Goal: Task Accomplishment & Management: Use online tool/utility

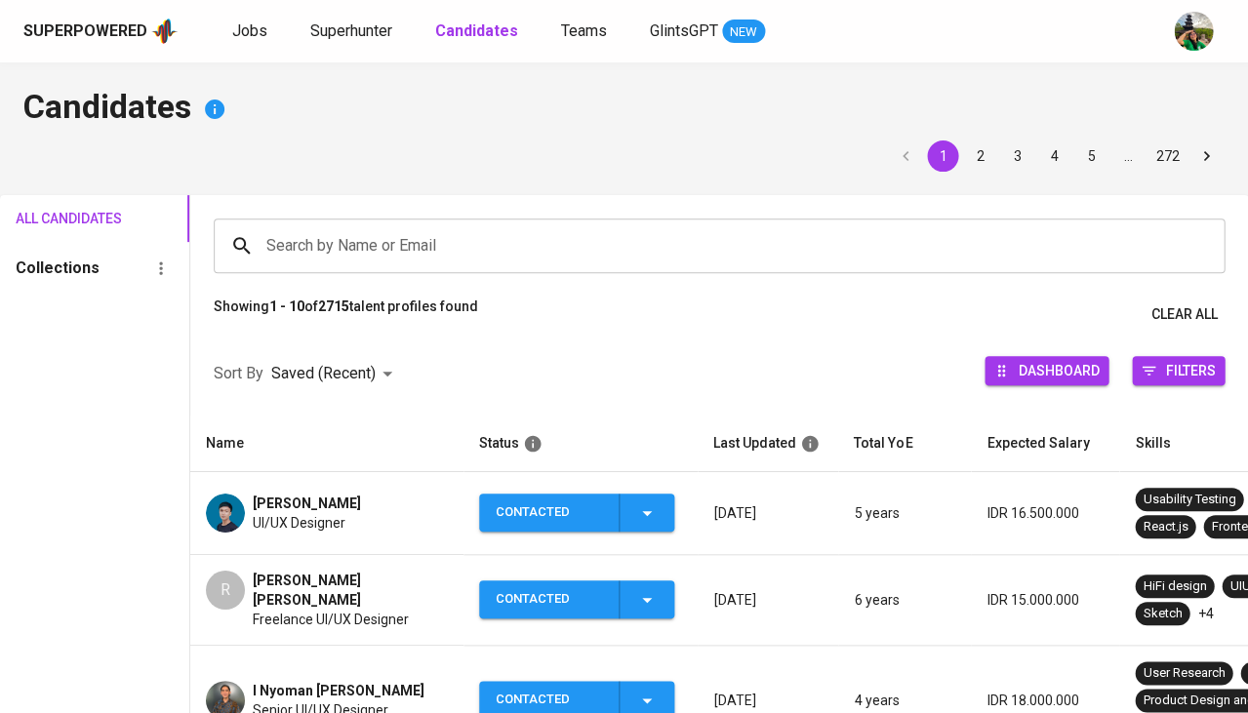
scroll to position [124, 0]
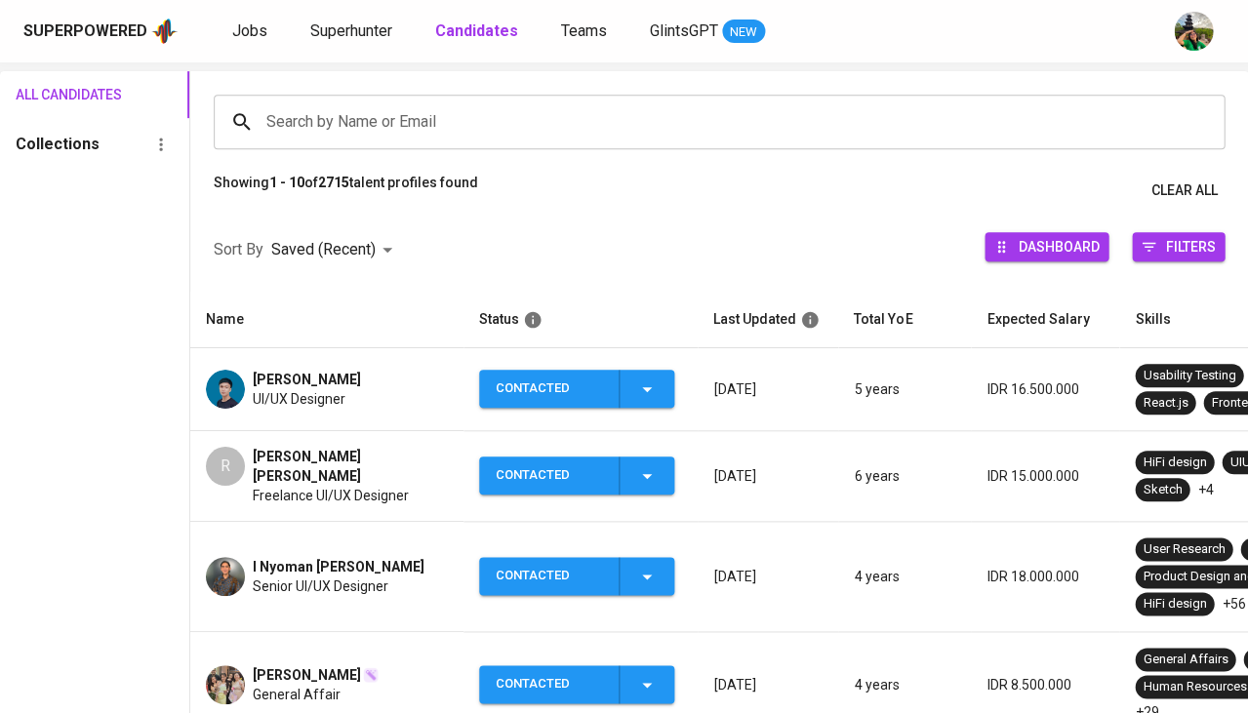
click at [354, 116] on input "Search by Name or Email" at bounding box center [724, 121] width 925 height 37
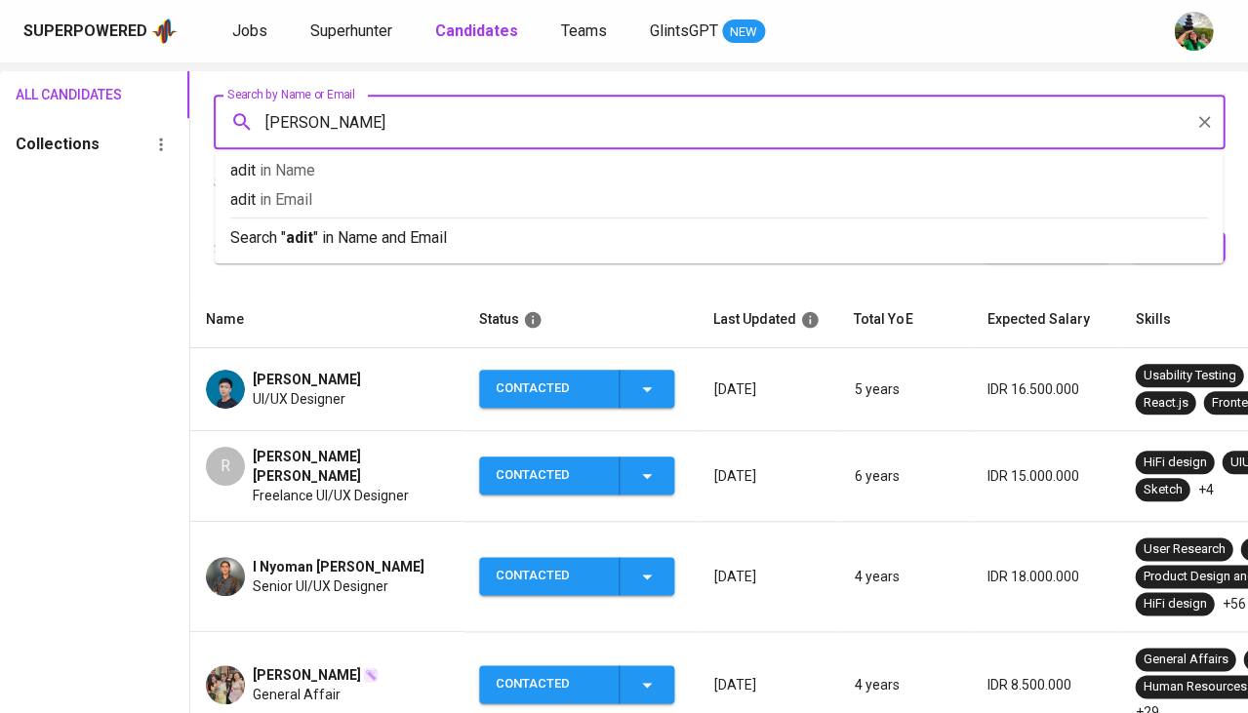
type input "aditya"
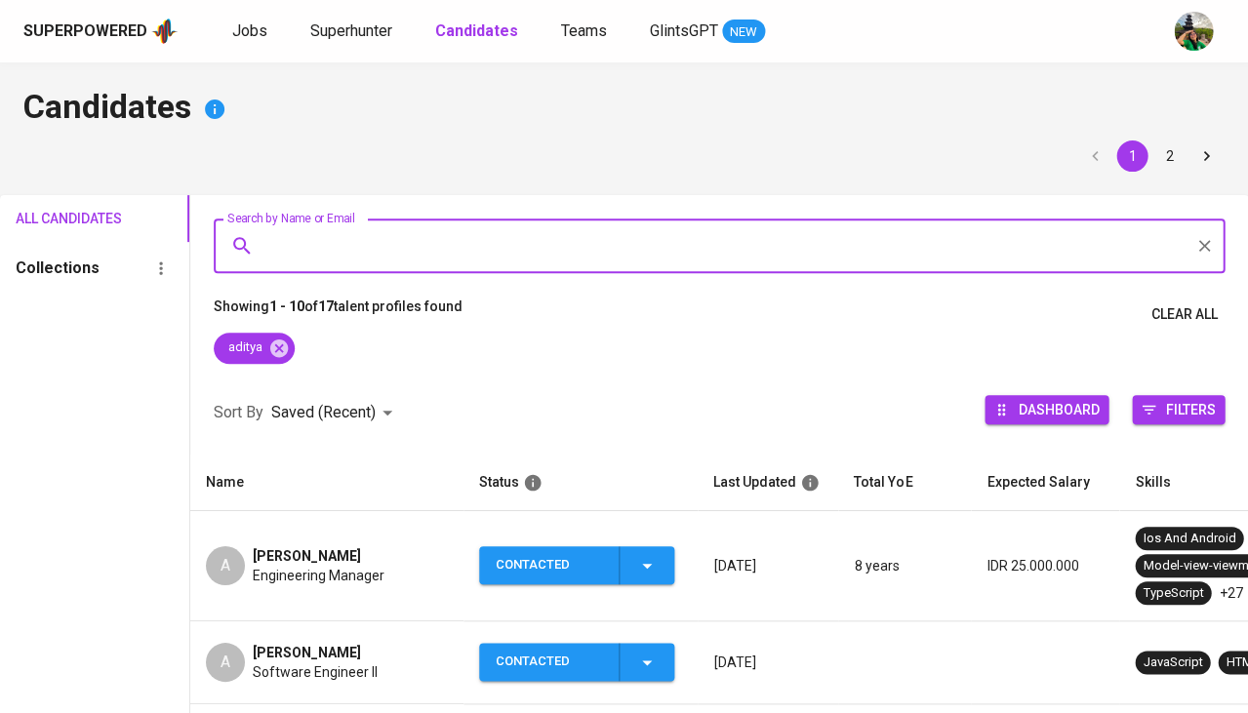
click at [274, 540] on td "A [PERSON_NAME] Engineering Manager" at bounding box center [326, 566] width 273 height 110
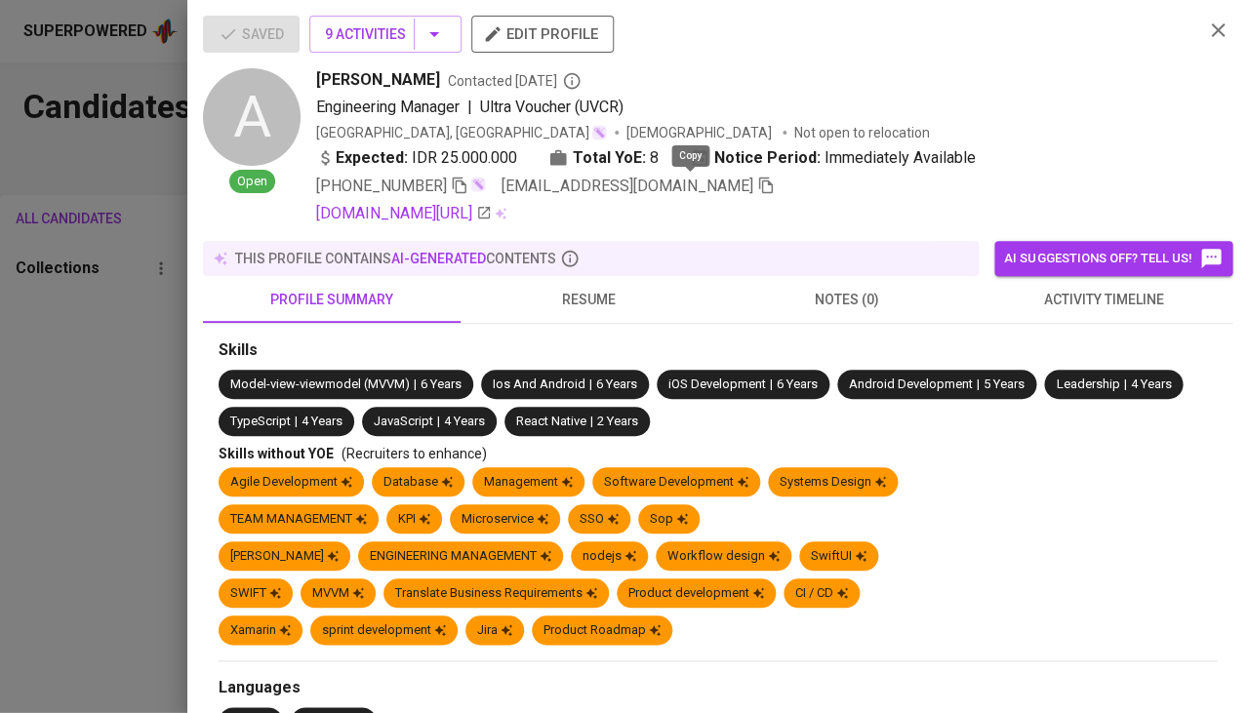
click at [757, 182] on icon "button" at bounding box center [766, 186] width 18 height 18
click at [454, 215] on link "[DOMAIN_NAME][URL]" at bounding box center [404, 213] width 176 height 23
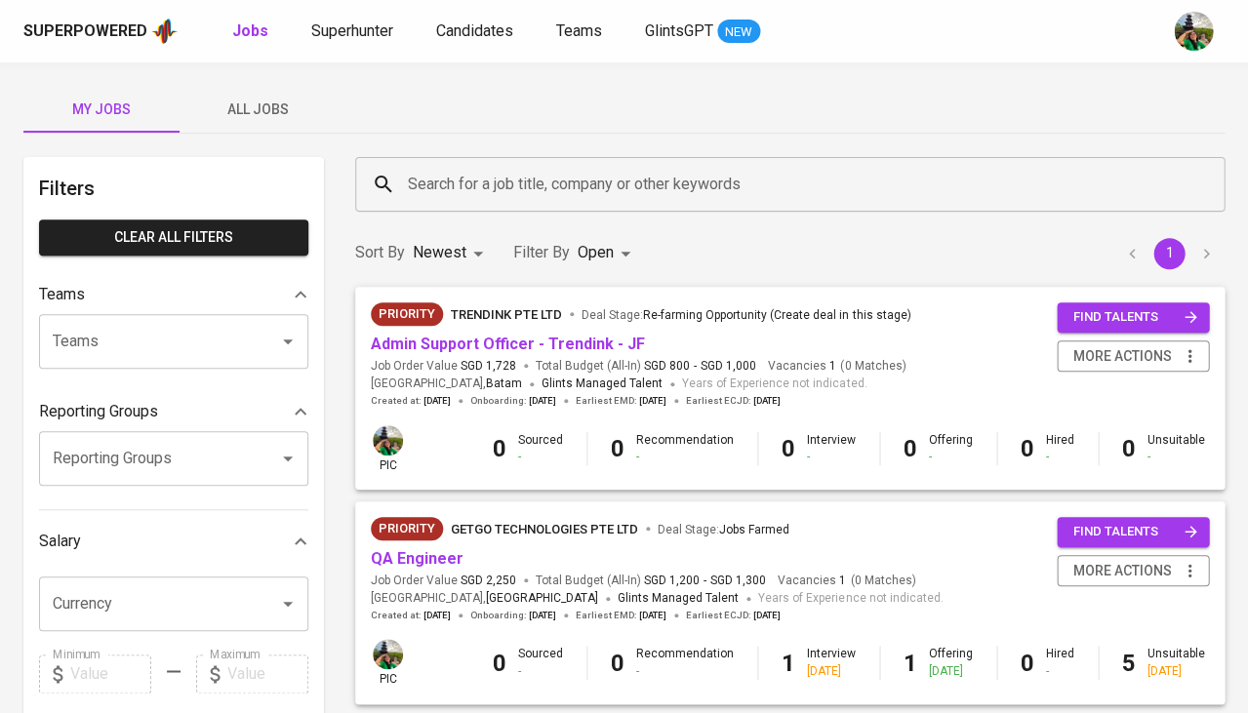
click at [270, 109] on span "All Jobs" at bounding box center [257, 110] width 133 height 24
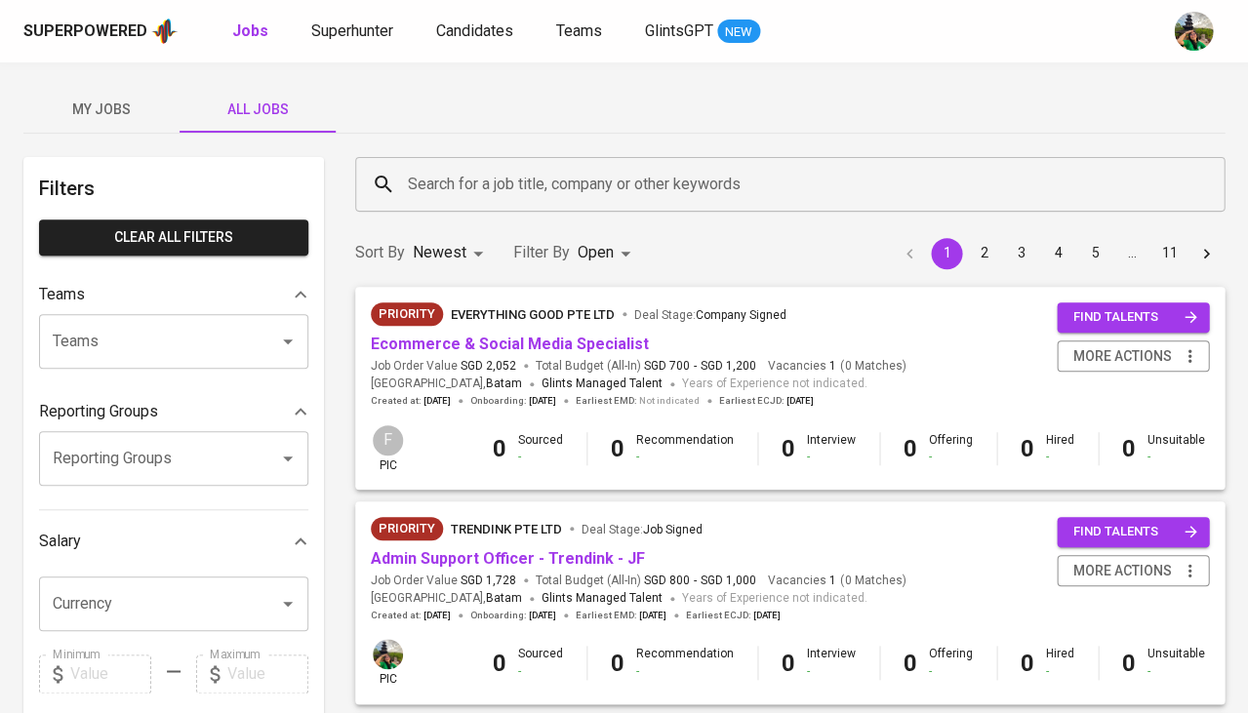
click at [501, 192] on input "Search for a job title, company or other keywords" at bounding box center [795, 184] width 784 height 37
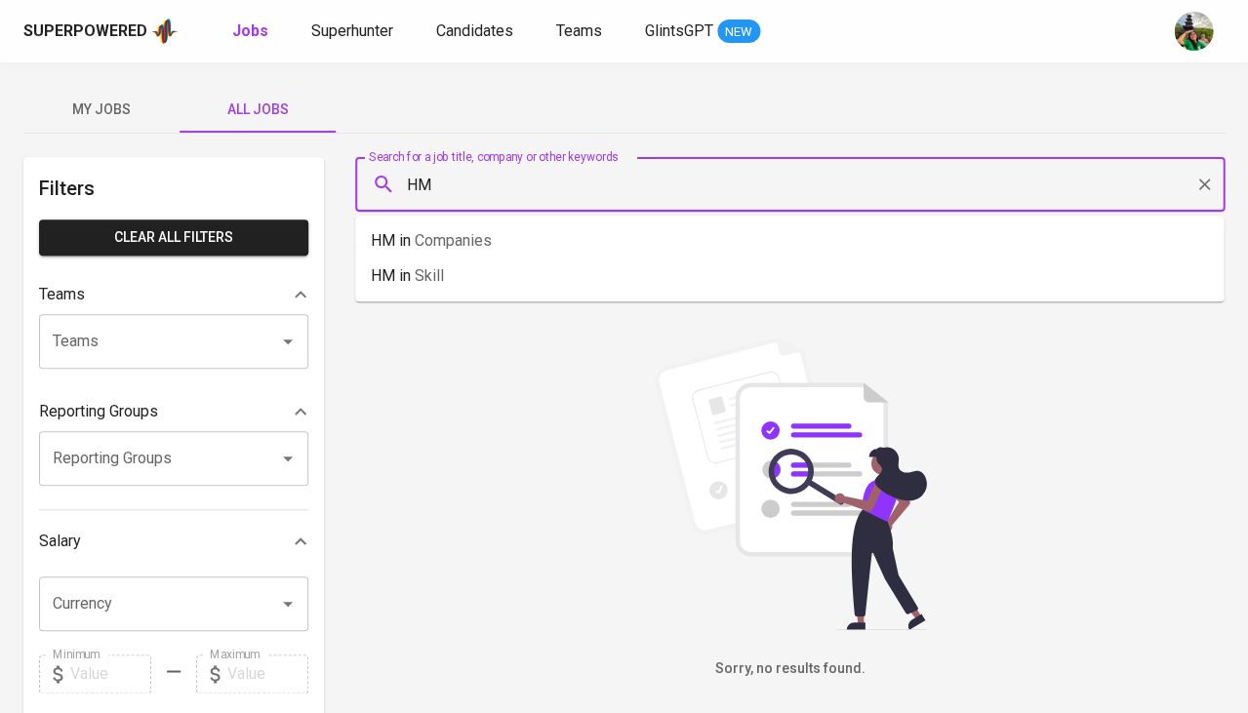
type input "H"
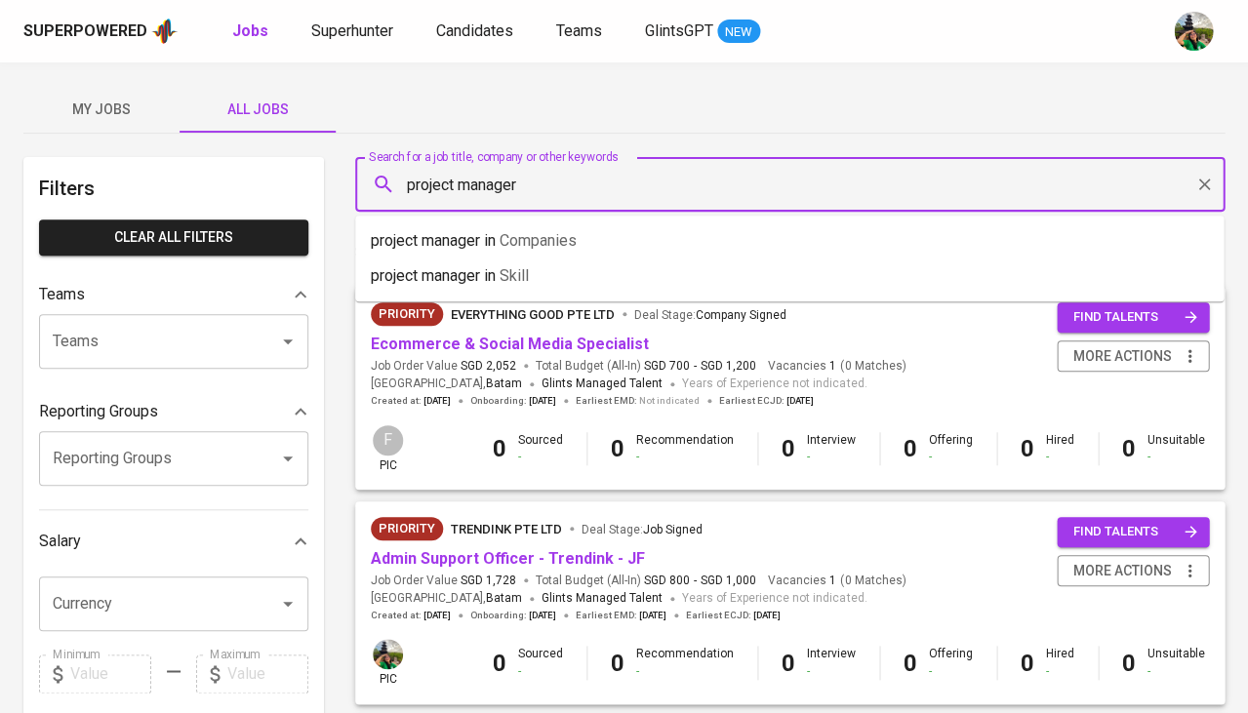
type input "project manager"
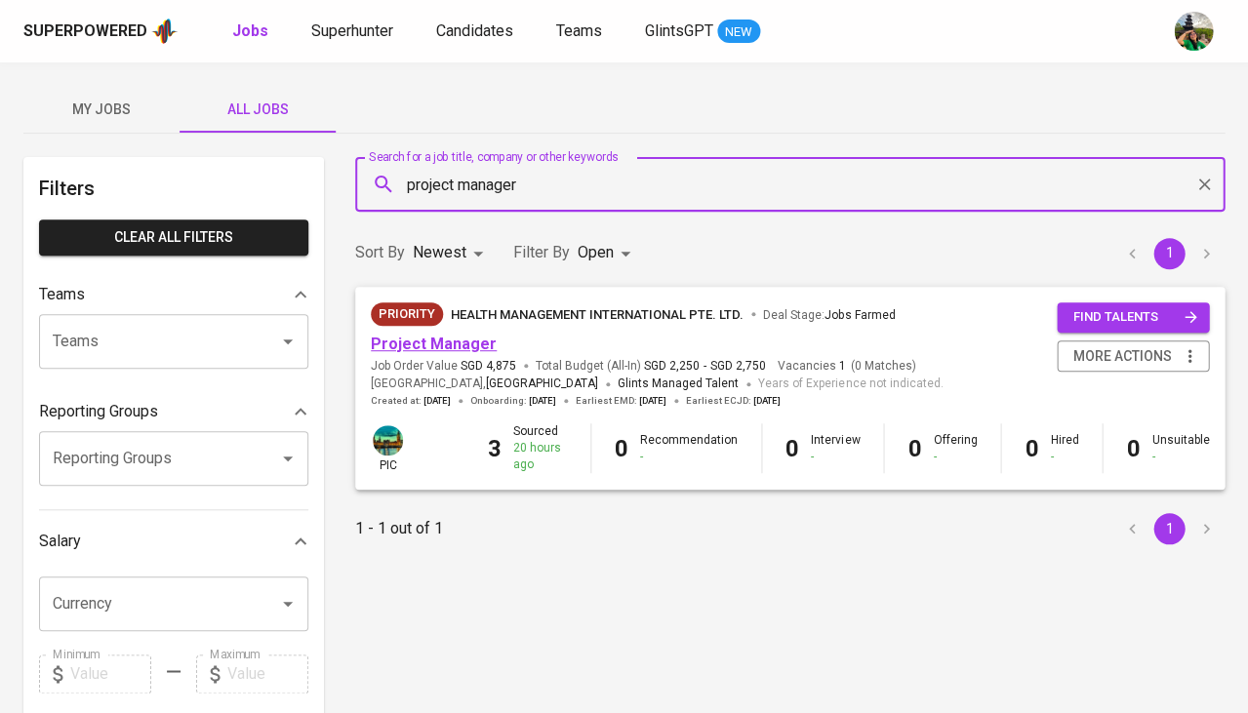
click at [469, 339] on link "Project Manager" at bounding box center [434, 344] width 126 height 19
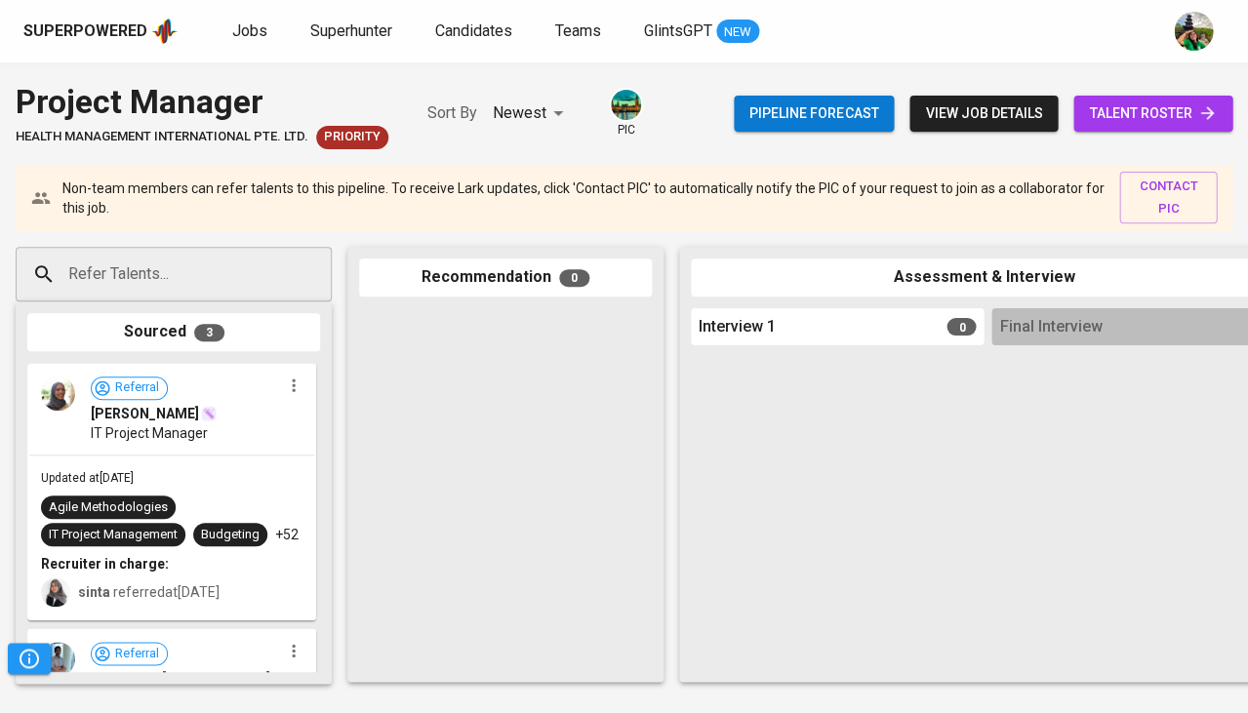
click at [1140, 106] on span "talent roster" at bounding box center [1153, 113] width 128 height 24
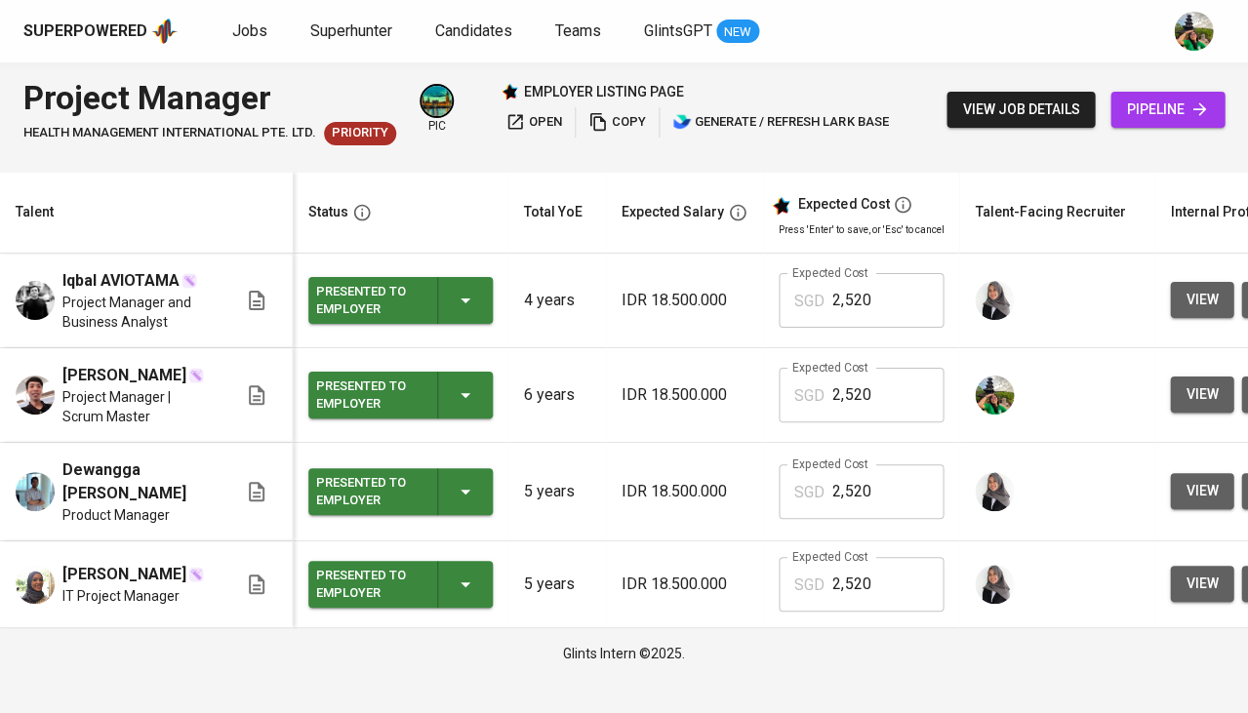
click at [1186, 386] on span "view" at bounding box center [1202, 395] width 32 height 24
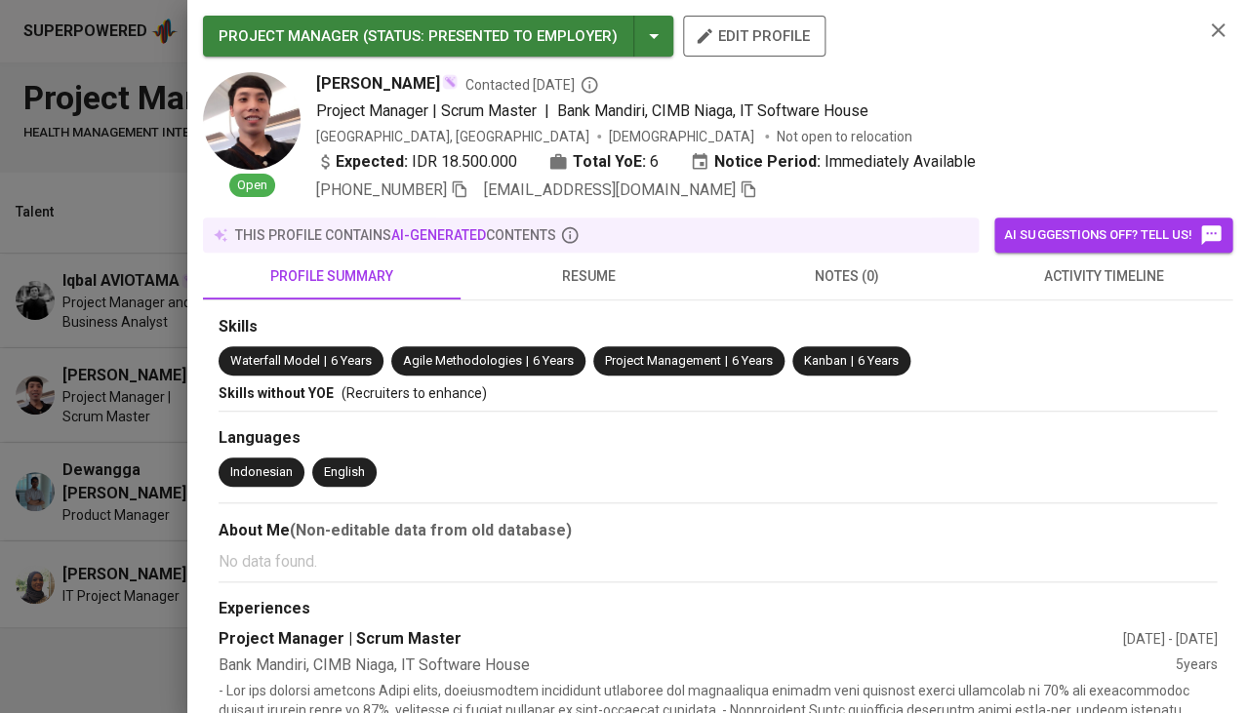
click at [740, 187] on icon "button" at bounding box center [749, 190] width 18 height 18
click at [121, 242] on div at bounding box center [624, 356] width 1248 height 713
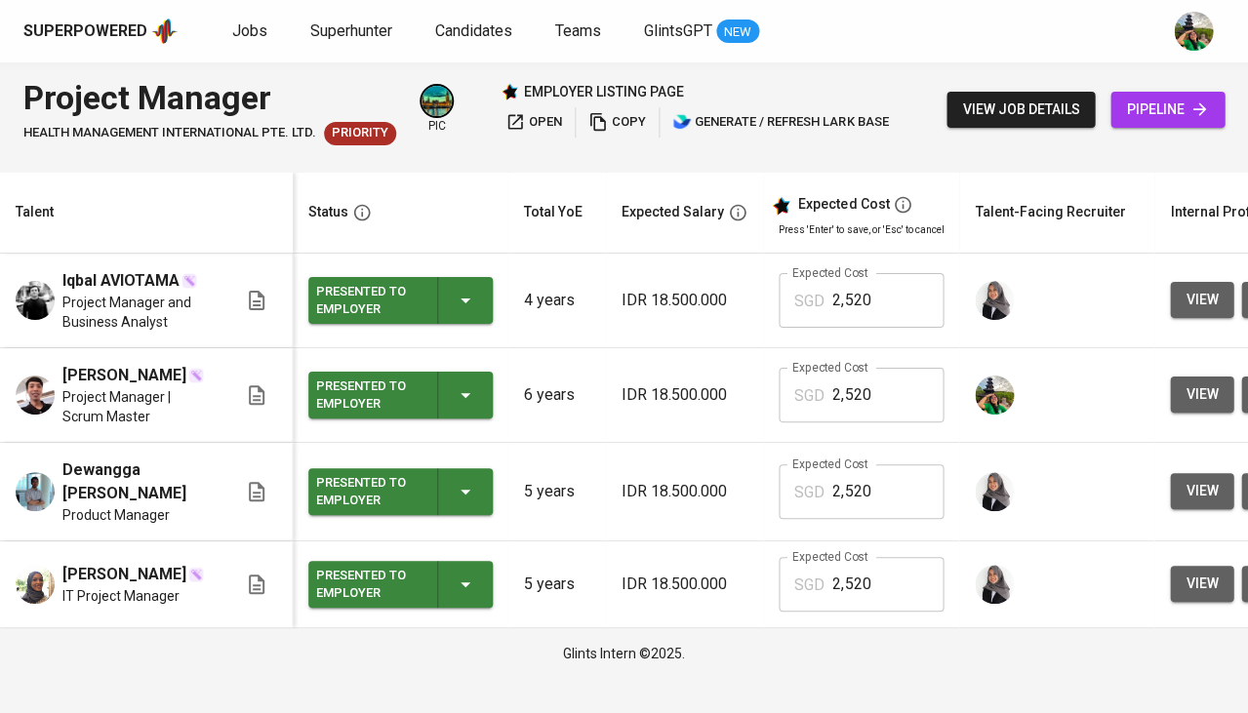
click at [1146, 111] on span "pipeline" at bounding box center [1167, 110] width 83 height 24
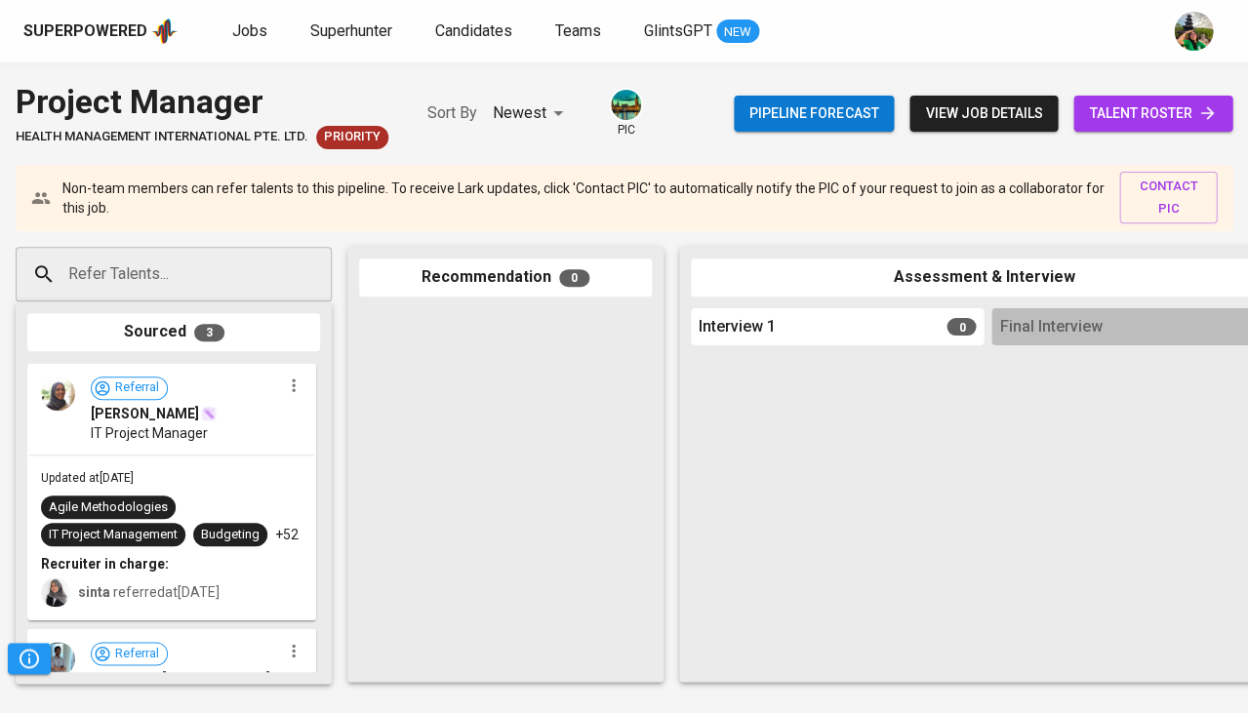
click at [202, 274] on input "Refer Talents..." at bounding box center [165, 274] width 205 height 37
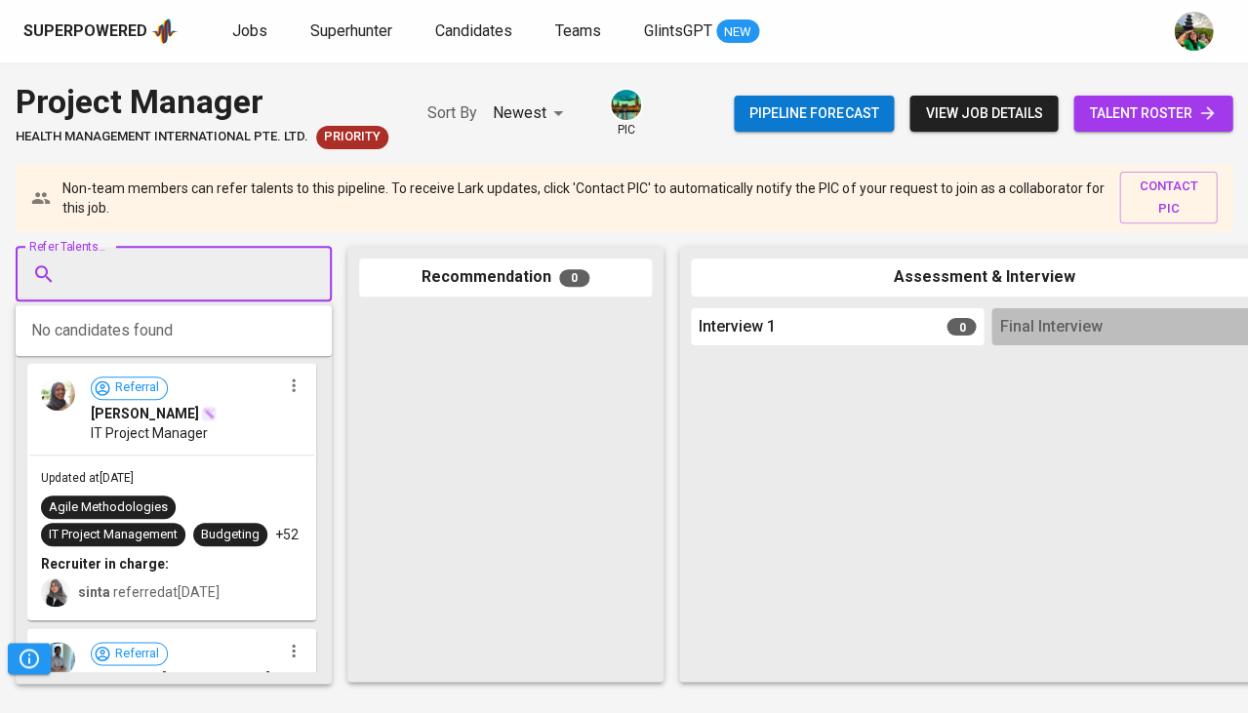
paste input "erikwijoyo@gmail.com"
type input "erikwijoyo@gmail.com"
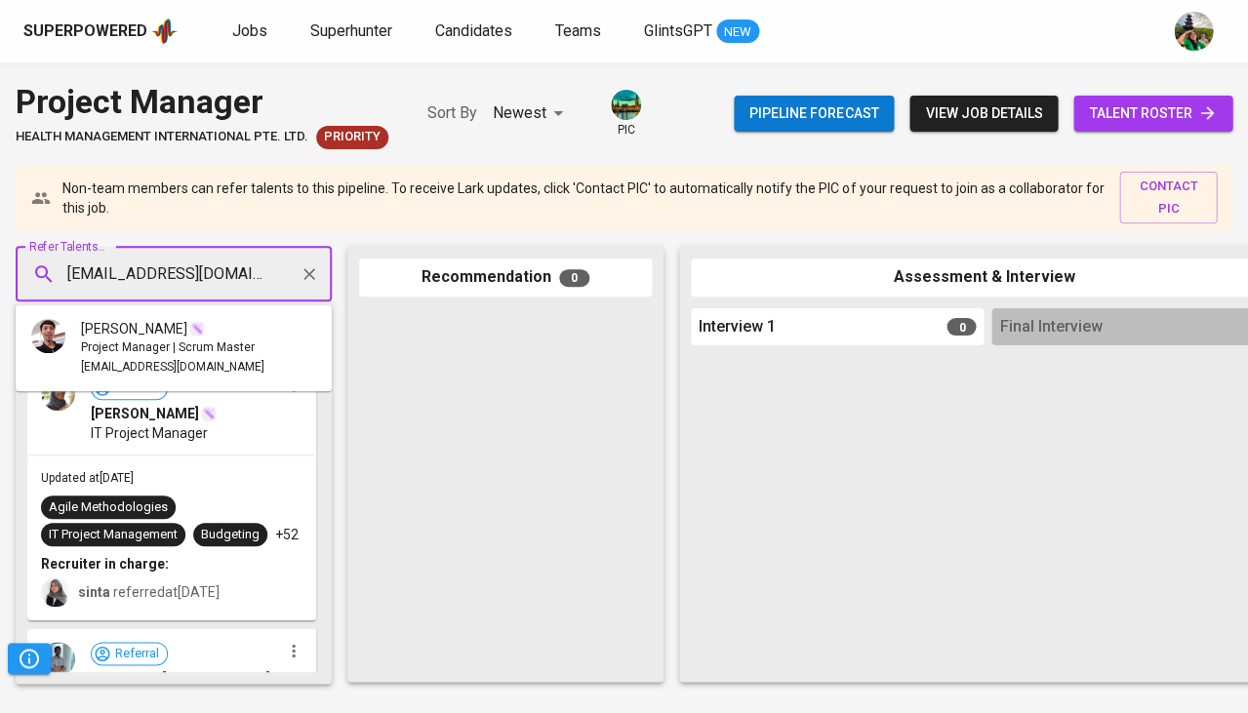
click at [208, 321] on div "Erik Adianto" at bounding box center [172, 329] width 183 height 20
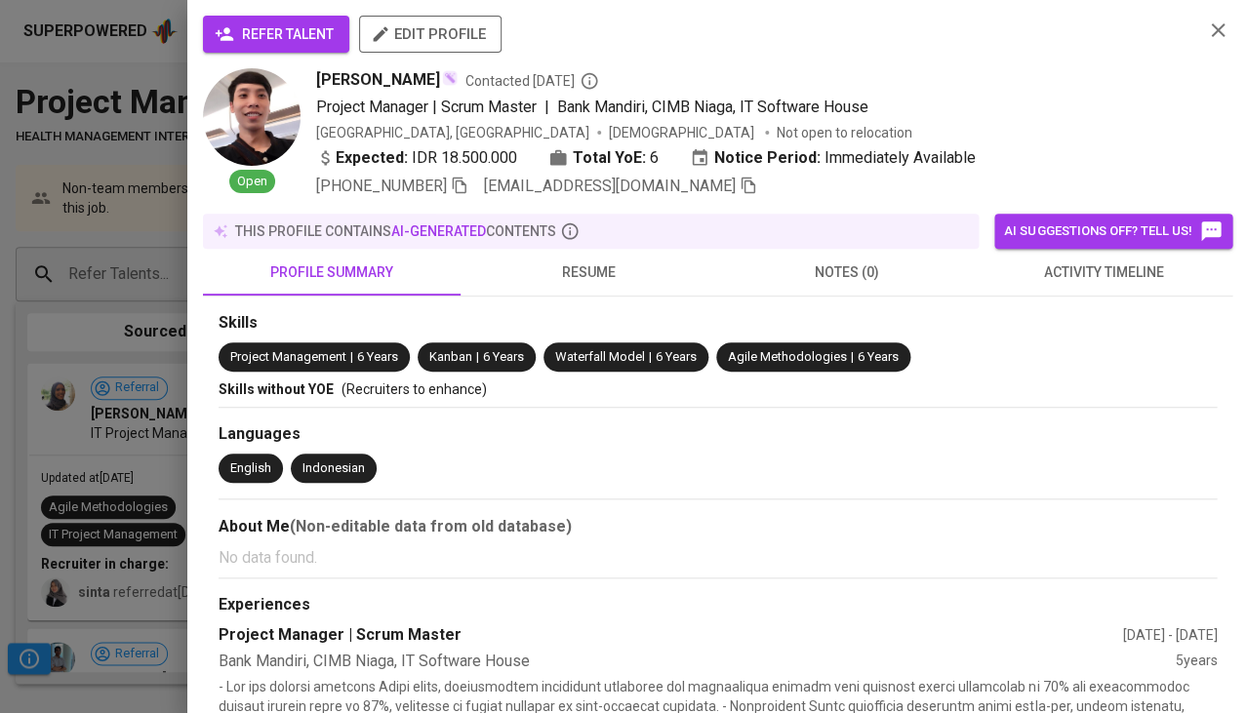
click at [241, 48] on button "refer talent" at bounding box center [276, 34] width 146 height 37
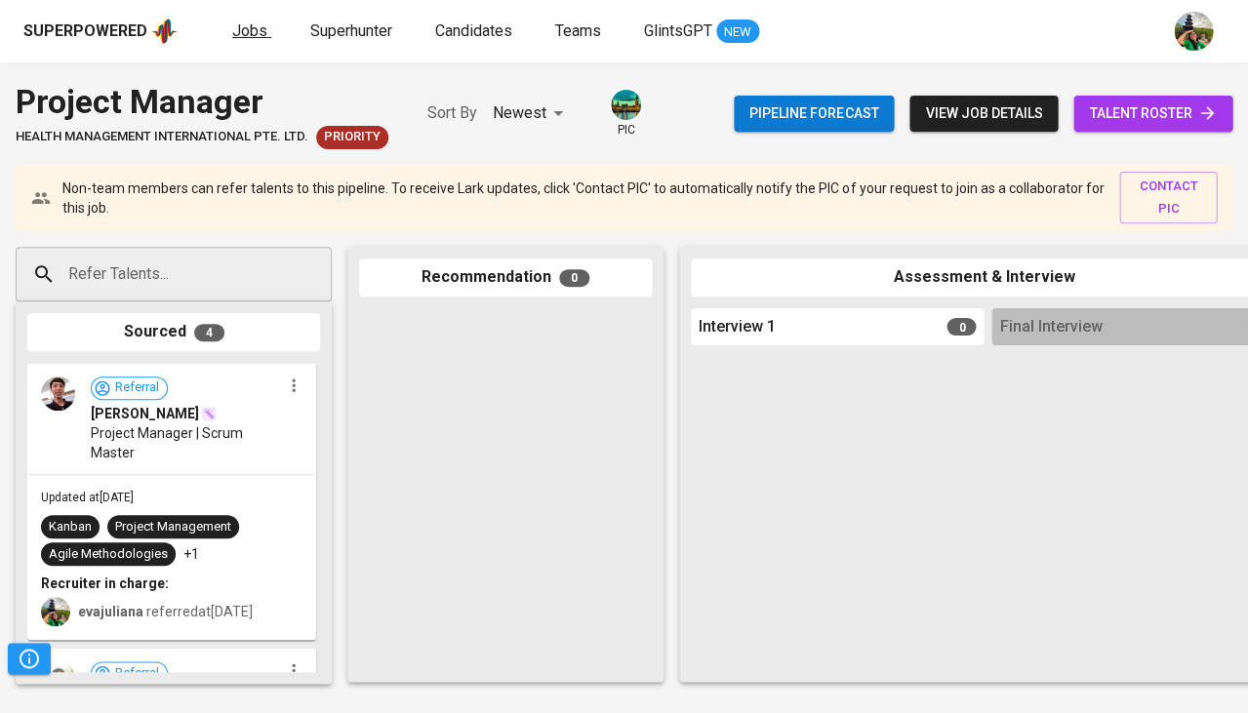
click at [255, 37] on span "Jobs" at bounding box center [249, 30] width 35 height 19
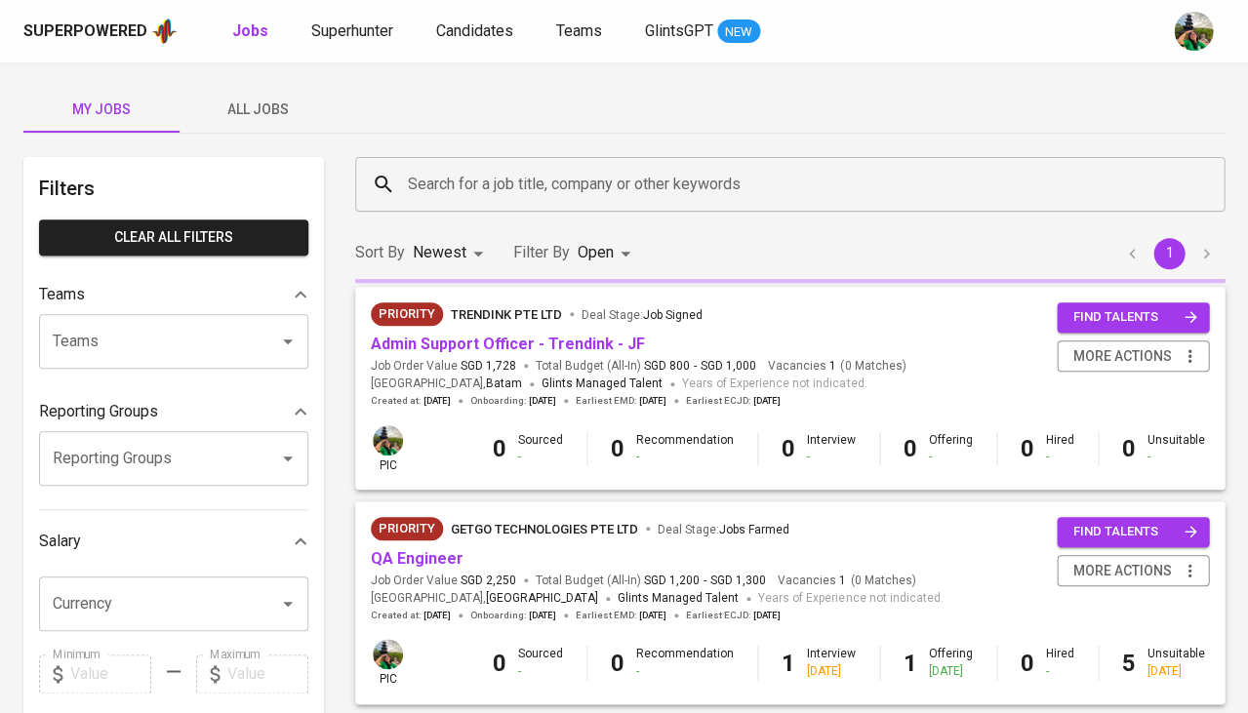
click at [255, 37] on b "Jobs" at bounding box center [250, 30] width 36 height 19
type input "OPEN"
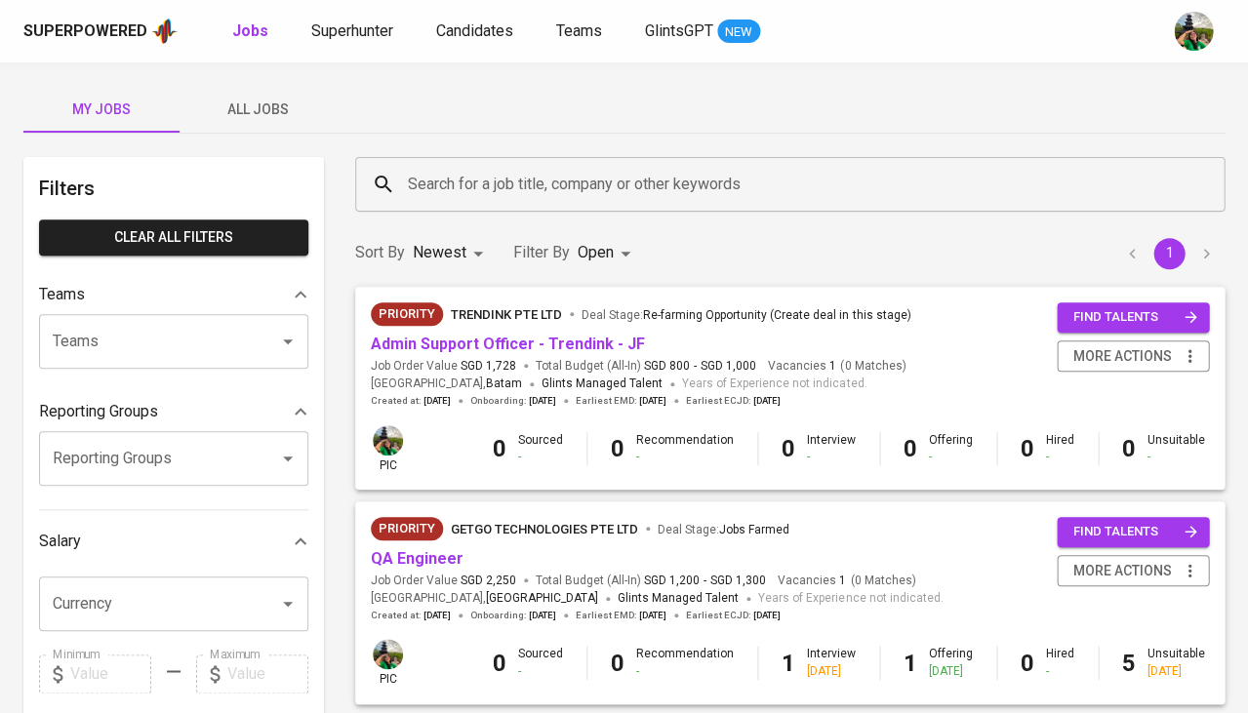
click at [266, 105] on span "All Jobs" at bounding box center [257, 110] width 133 height 24
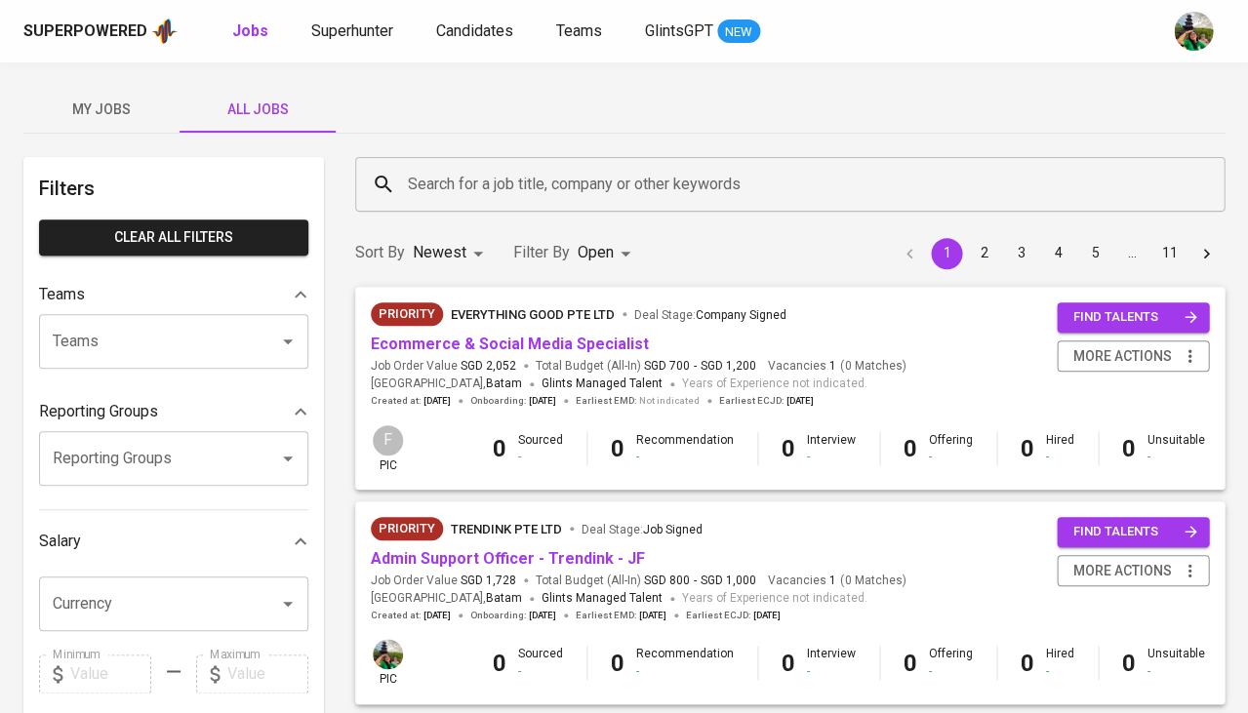
click at [470, 180] on input "Search for a job title, company or other keywords" at bounding box center [795, 184] width 784 height 37
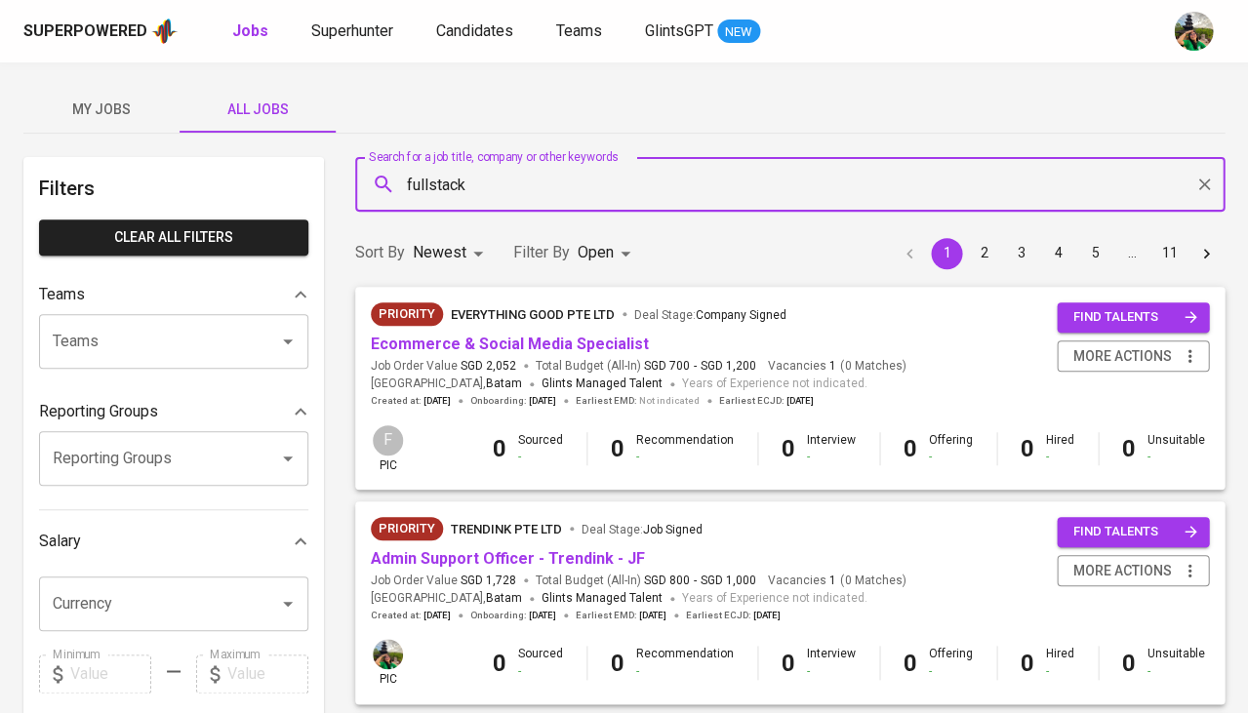
type input "fullstack"
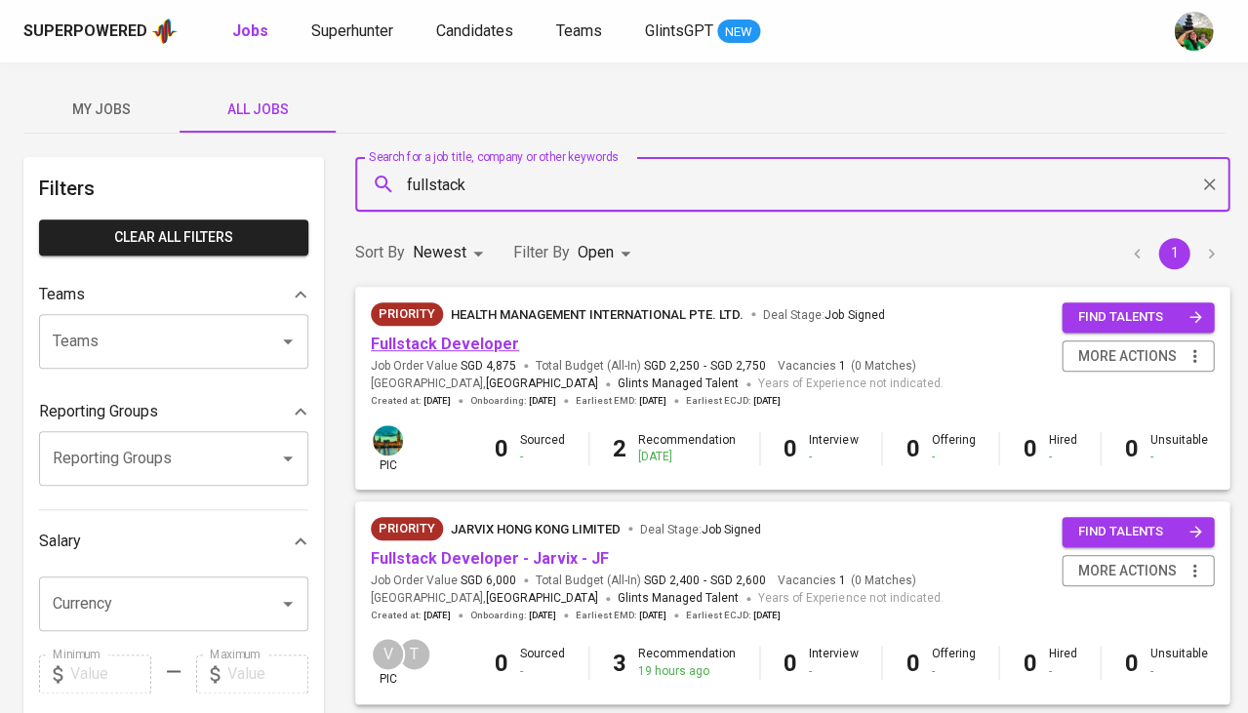
click at [488, 337] on link "Fullstack Developer" at bounding box center [445, 344] width 148 height 19
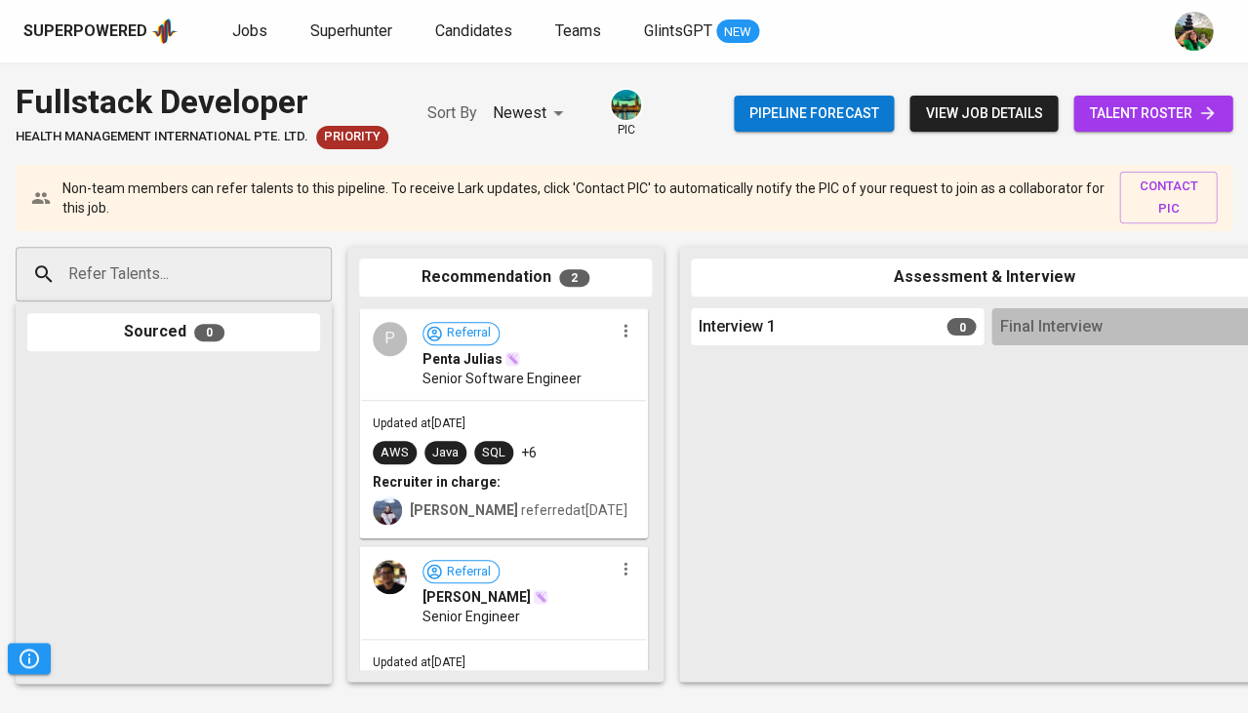
click at [1159, 109] on span "talent roster" at bounding box center [1153, 113] width 128 height 24
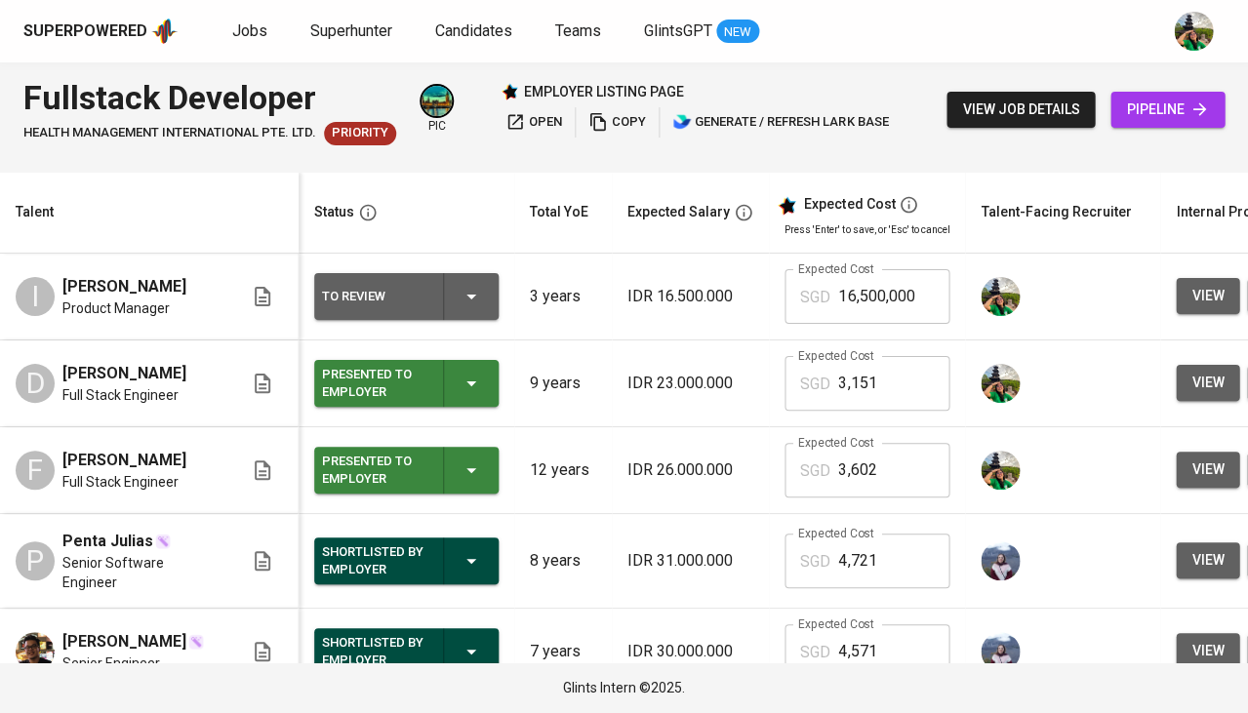
click at [470, 303] on icon "button" at bounding box center [471, 296] width 23 height 23
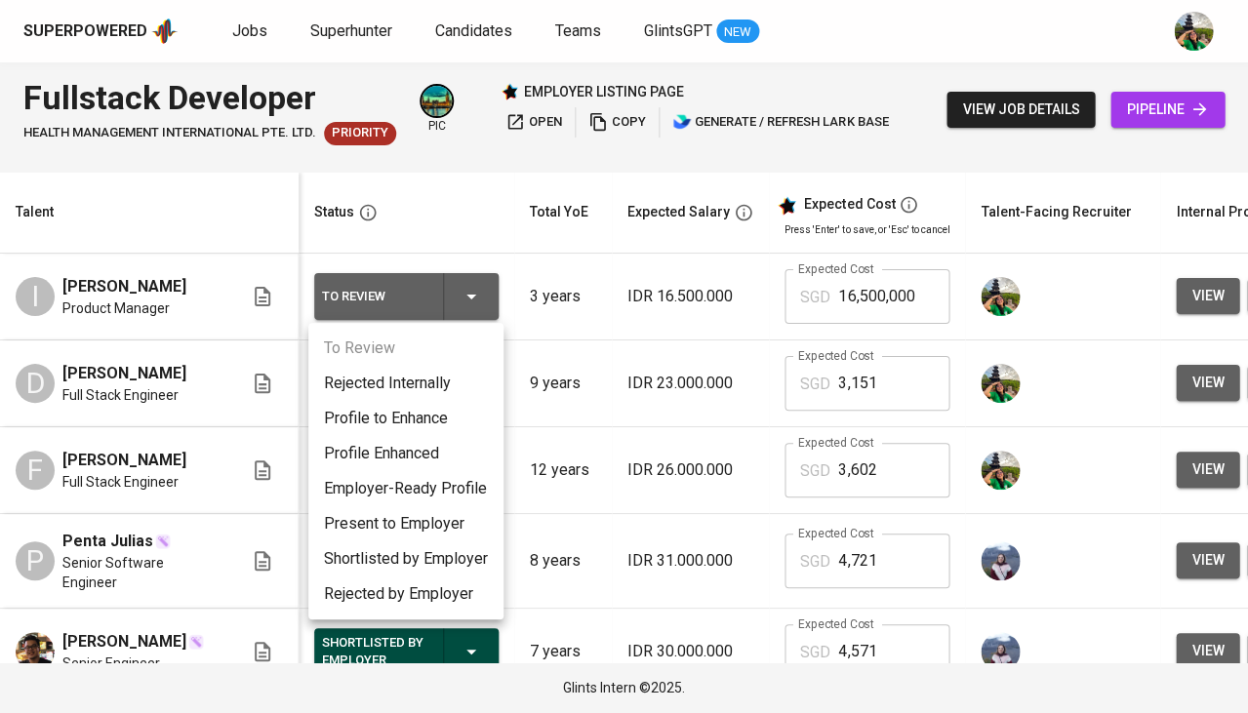
click at [552, 272] on div at bounding box center [624, 356] width 1248 height 713
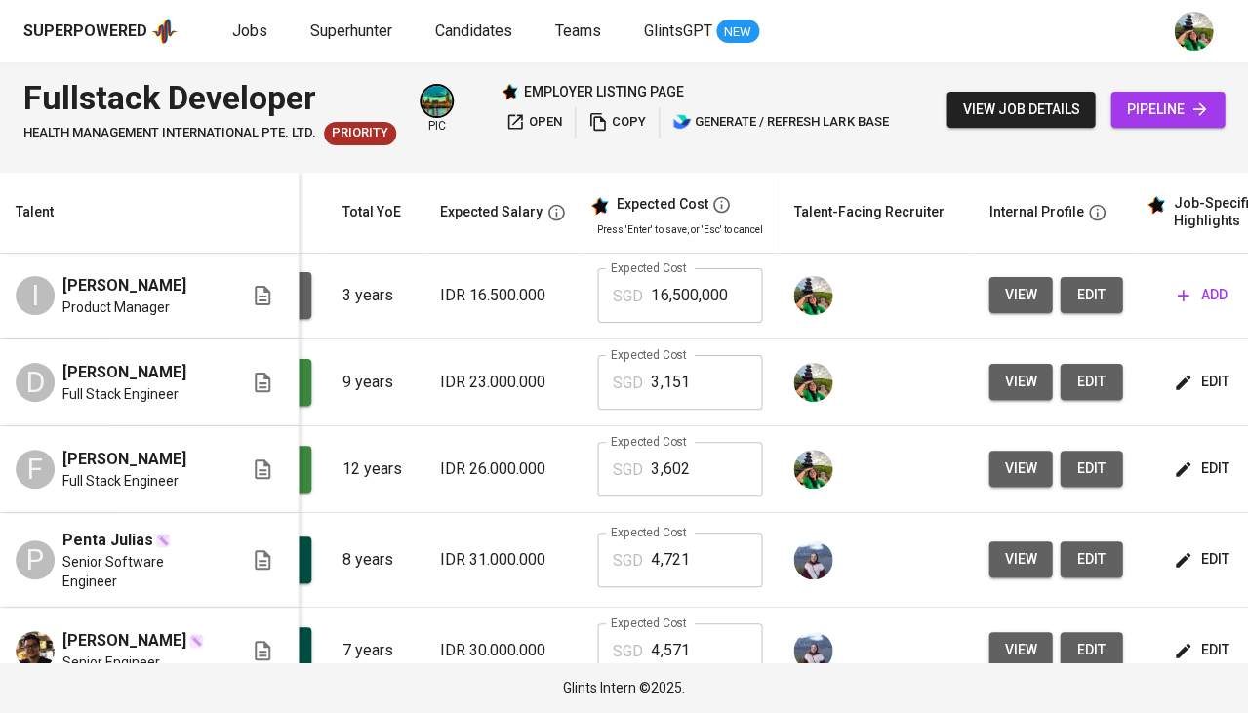
scroll to position [0, 300]
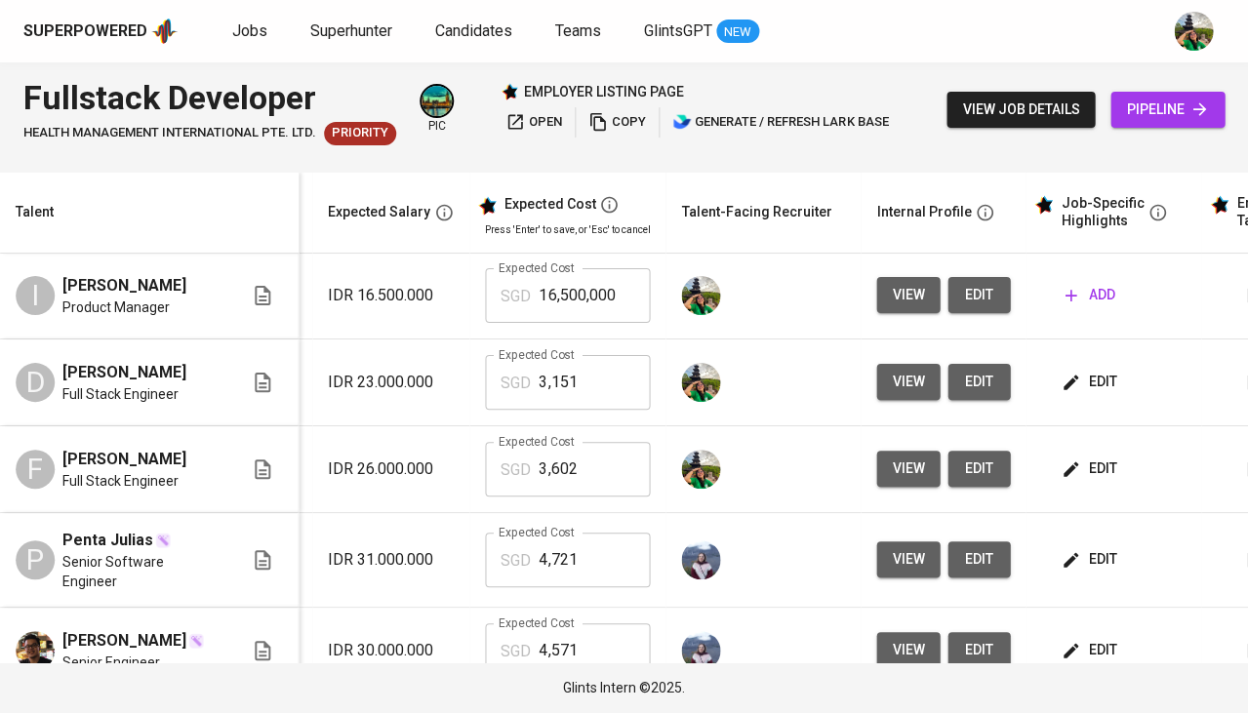
click at [899, 378] on span "view" at bounding box center [908, 382] width 32 height 24
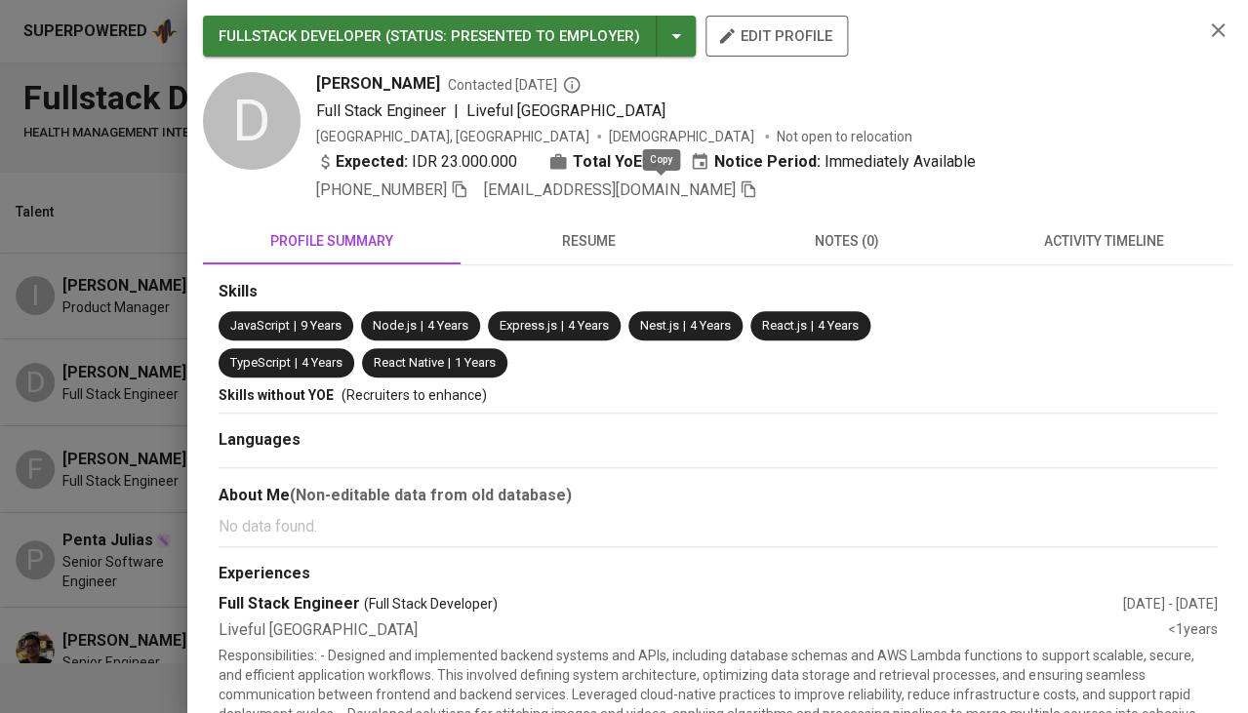
click at [742, 182] on icon "button" at bounding box center [749, 190] width 14 height 17
click at [73, 201] on div at bounding box center [624, 356] width 1248 height 713
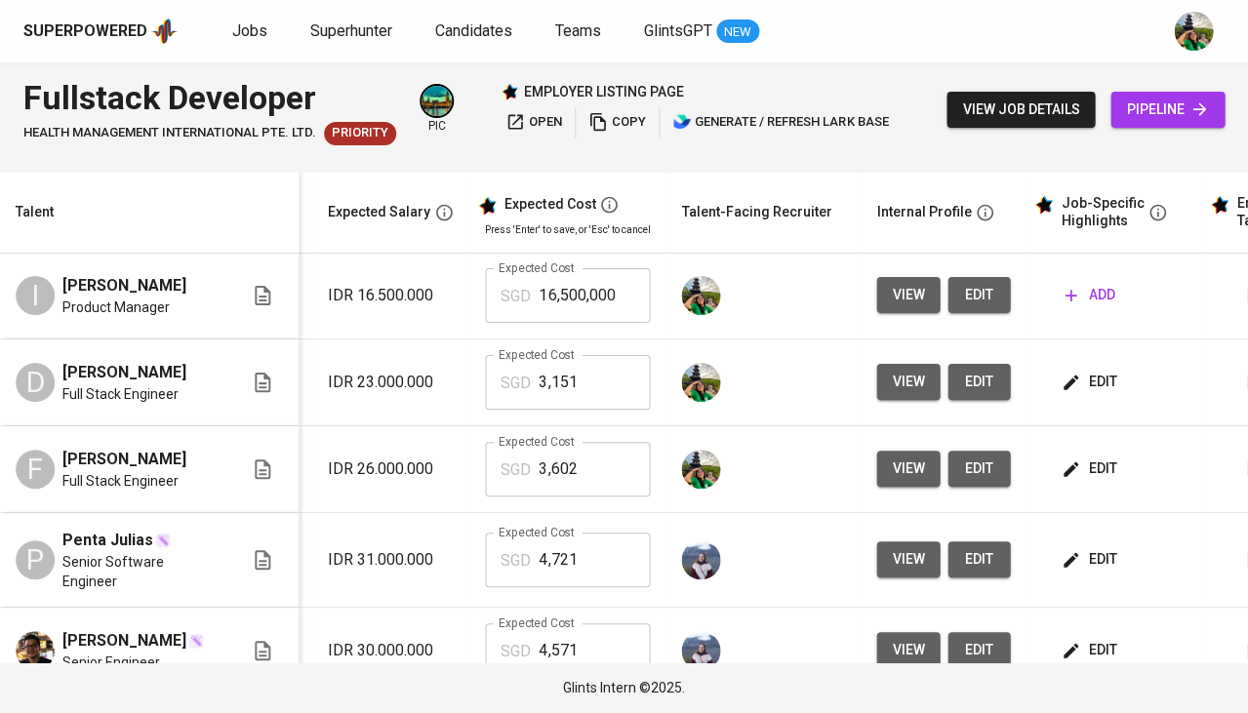
click at [1152, 95] on link "pipeline" at bounding box center [1168, 110] width 114 height 36
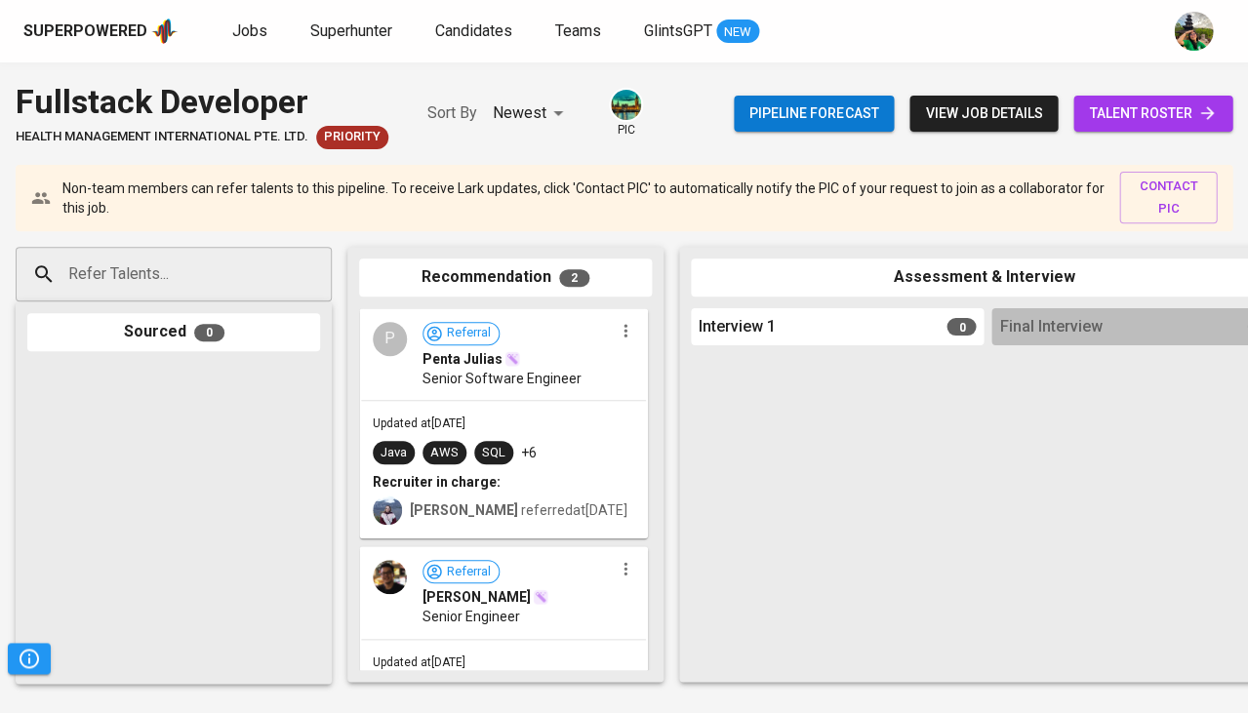
click at [236, 278] on input "Refer Talents..." at bounding box center [165, 274] width 205 height 37
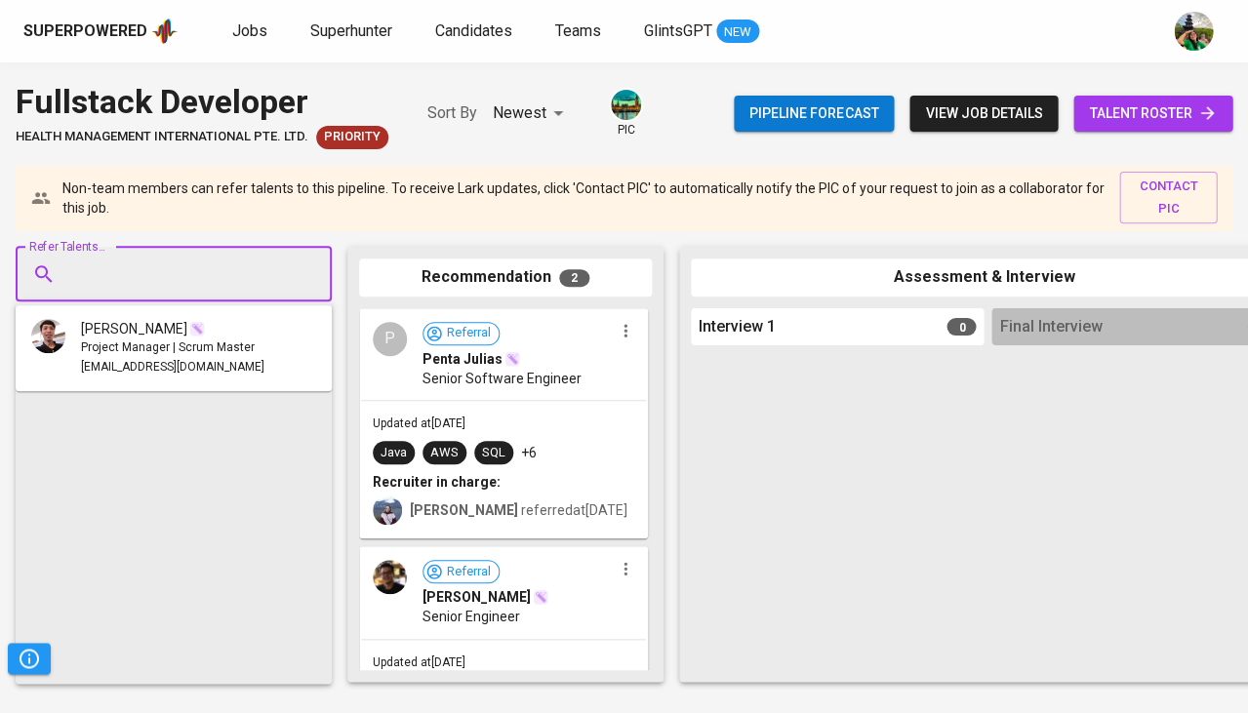
paste input "hertrix_24@yahoo.co.id"
type input "hertrix_24@yahoo.co.id"
click at [222, 349] on li "D Darmadi SANTOSO Full Stack Engineer hertrix_24@yahoo.co.id" at bounding box center [174, 348] width 316 height 70
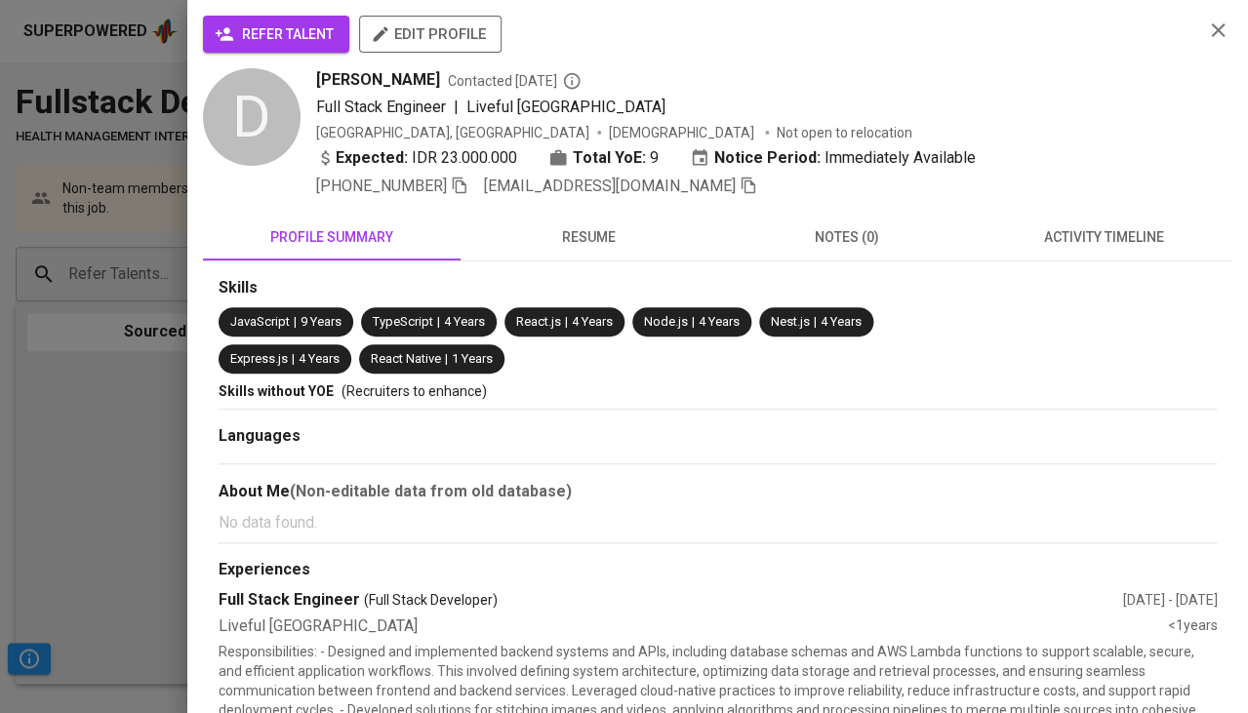
click at [315, 27] on span "refer talent" at bounding box center [276, 34] width 115 height 24
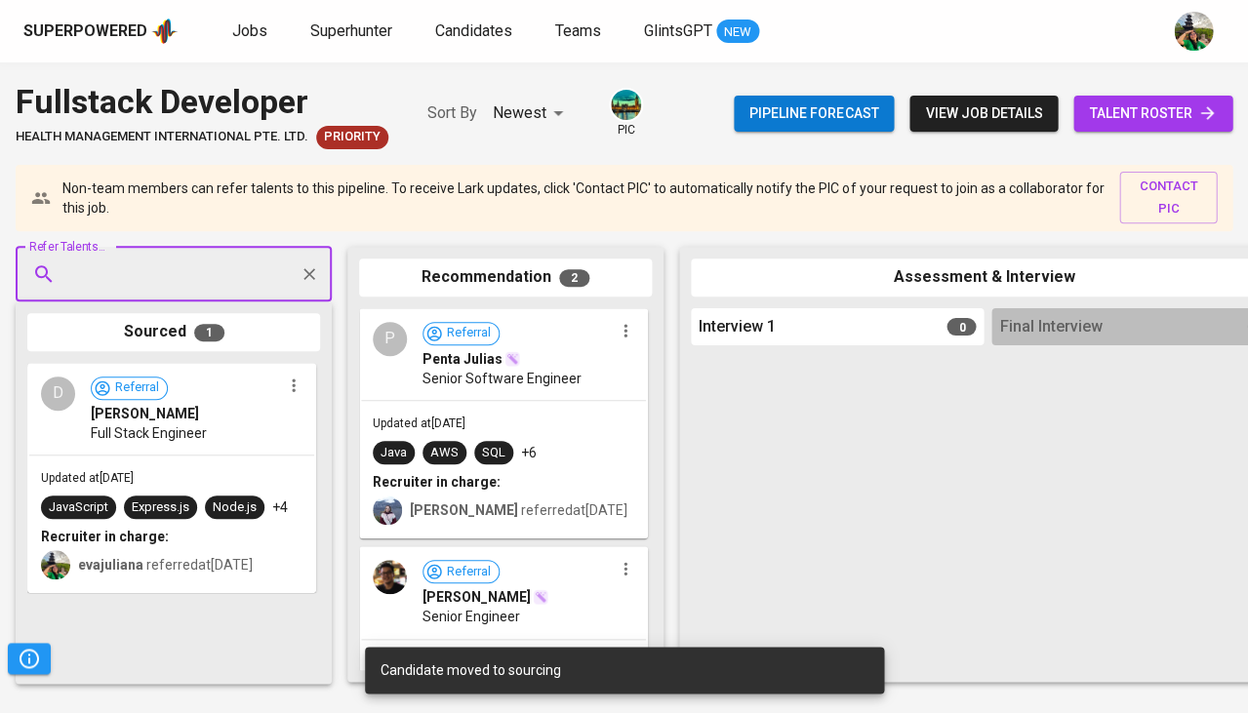
click at [1131, 111] on span "talent roster" at bounding box center [1153, 113] width 128 height 24
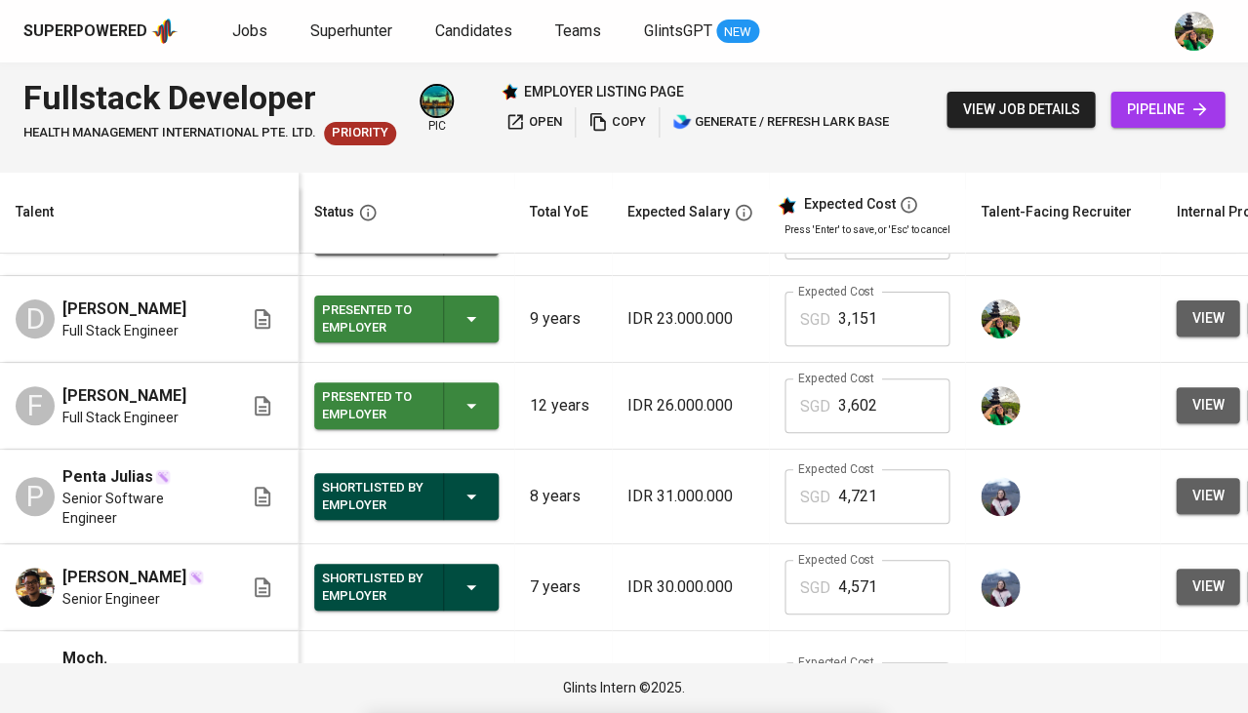
scroll to position [66, 0]
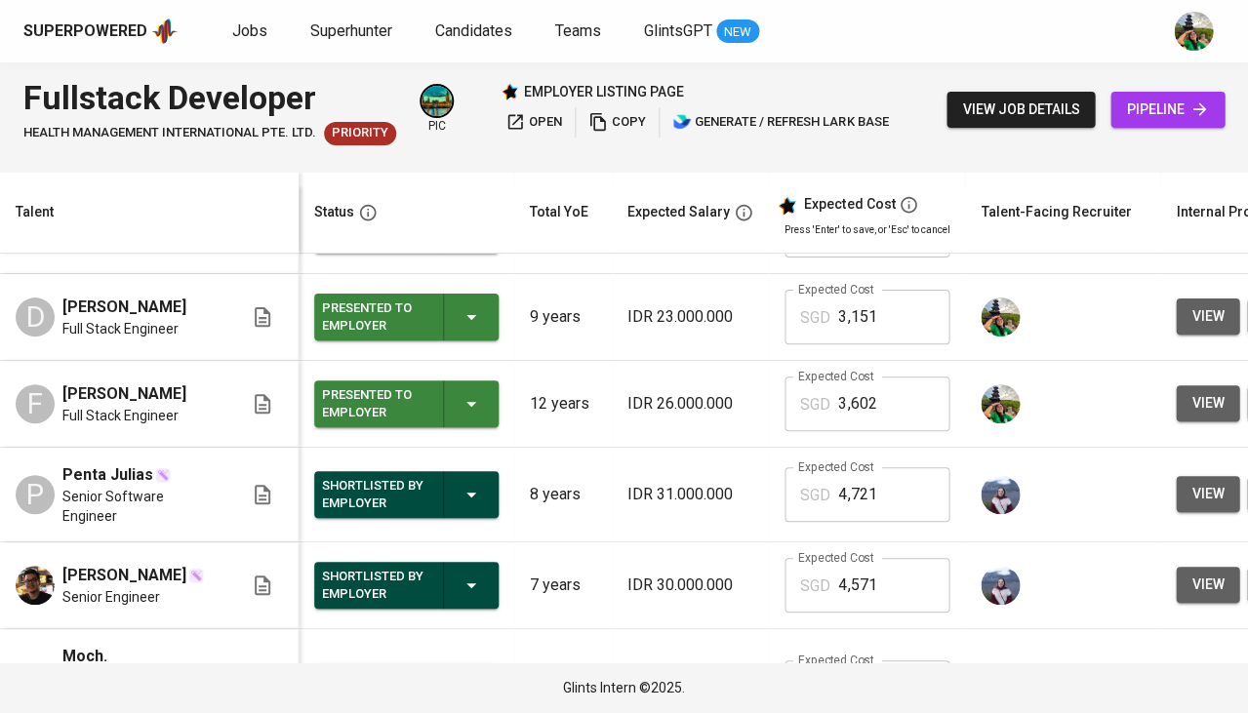
click at [1202, 307] on span "view" at bounding box center [1208, 316] width 32 height 24
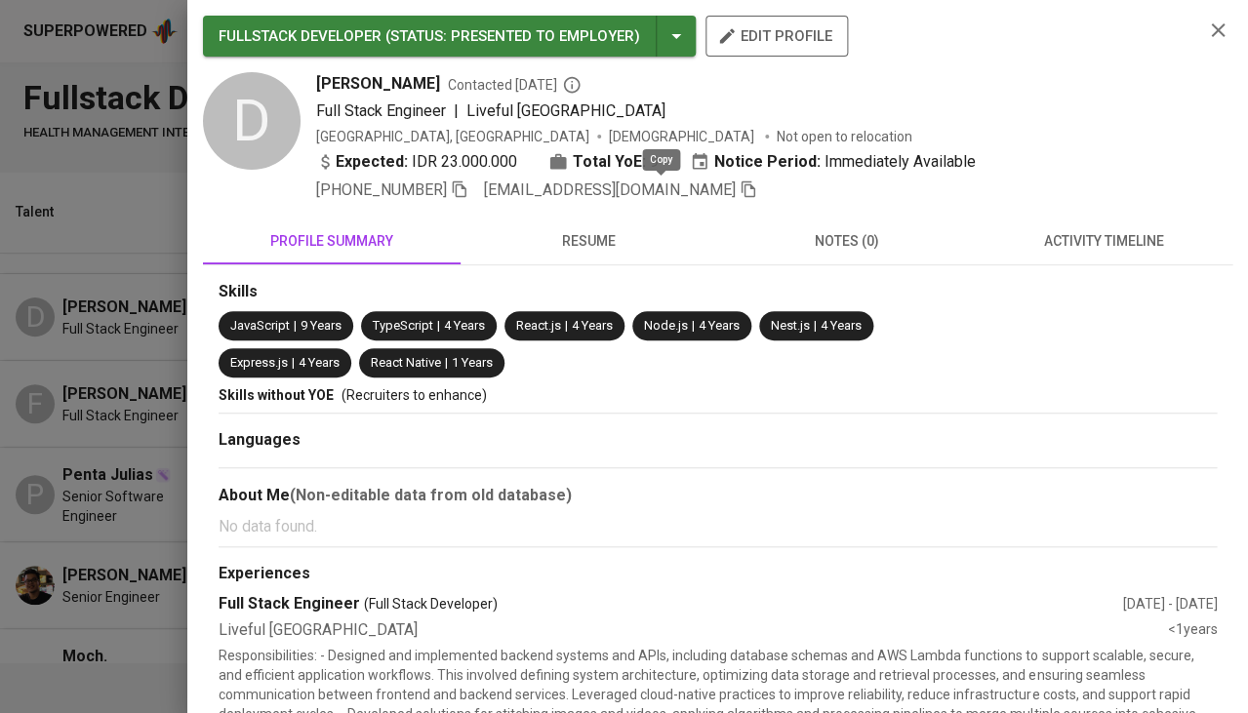
click at [740, 188] on icon "button" at bounding box center [749, 190] width 18 height 18
click at [1221, 30] on icon "button" at bounding box center [1218, 30] width 14 height 14
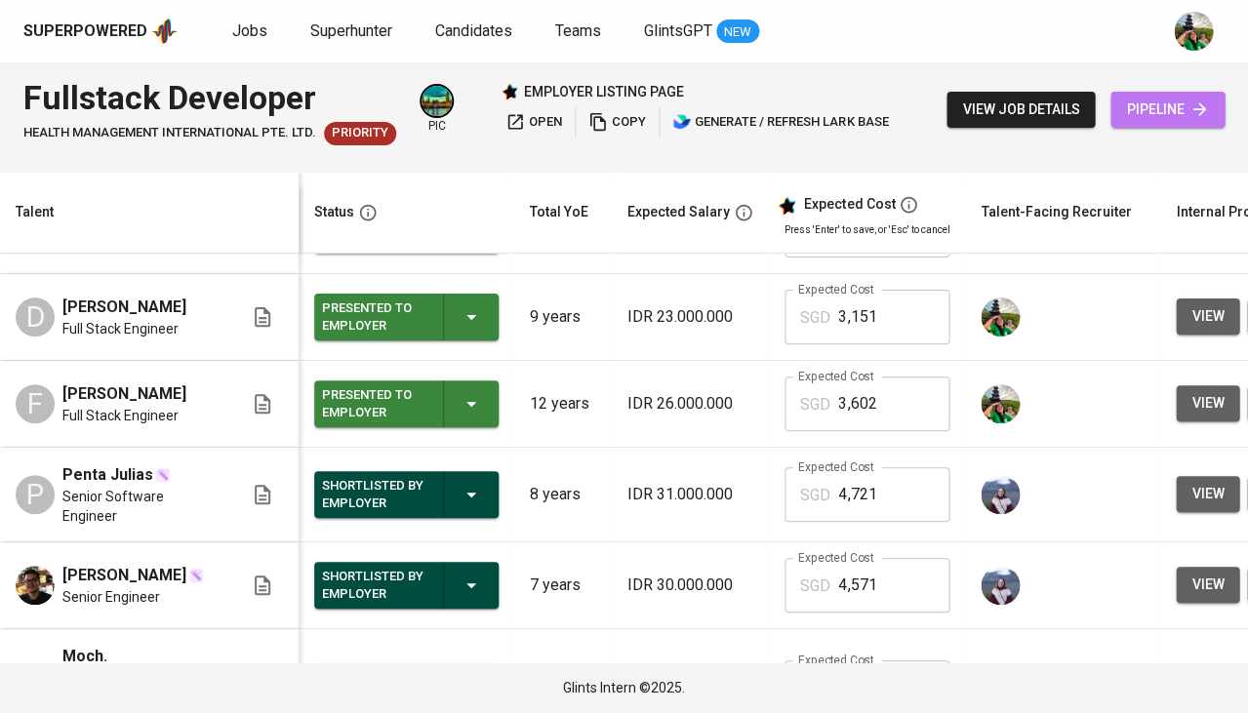
click at [1140, 111] on span "pipeline" at bounding box center [1167, 110] width 83 height 24
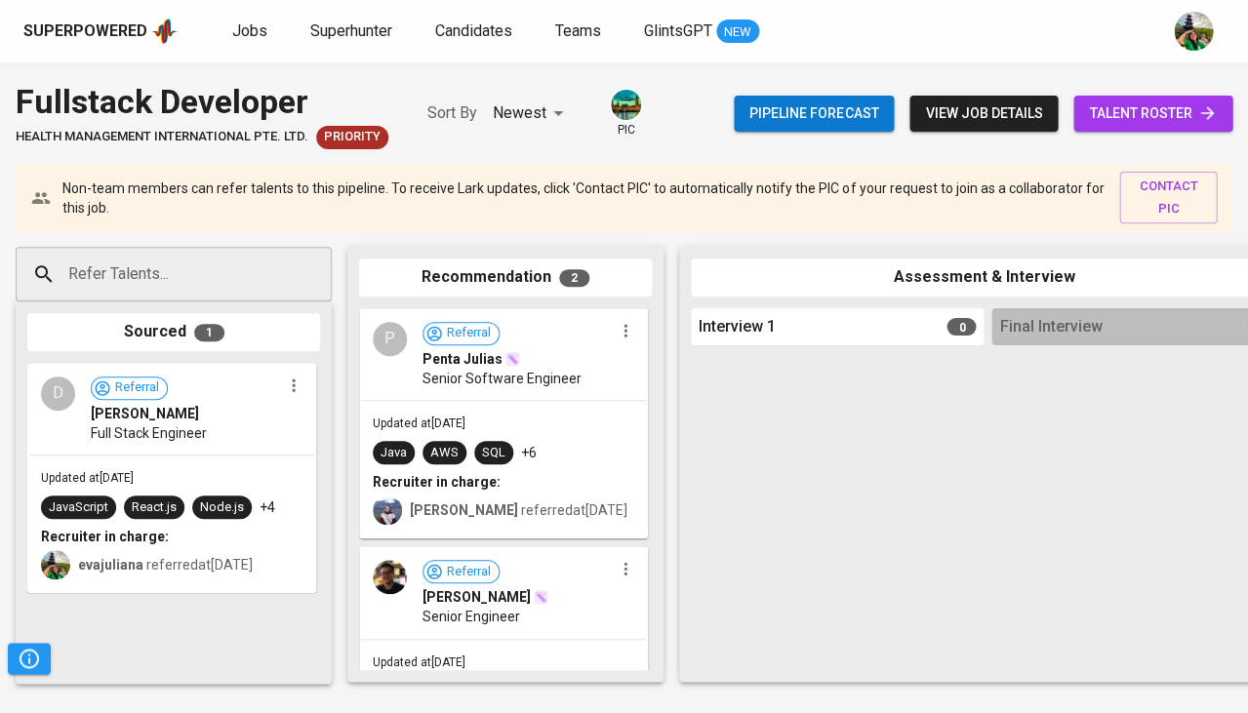
click at [291, 270] on div "Refer Talents..." at bounding box center [174, 274] width 316 height 55
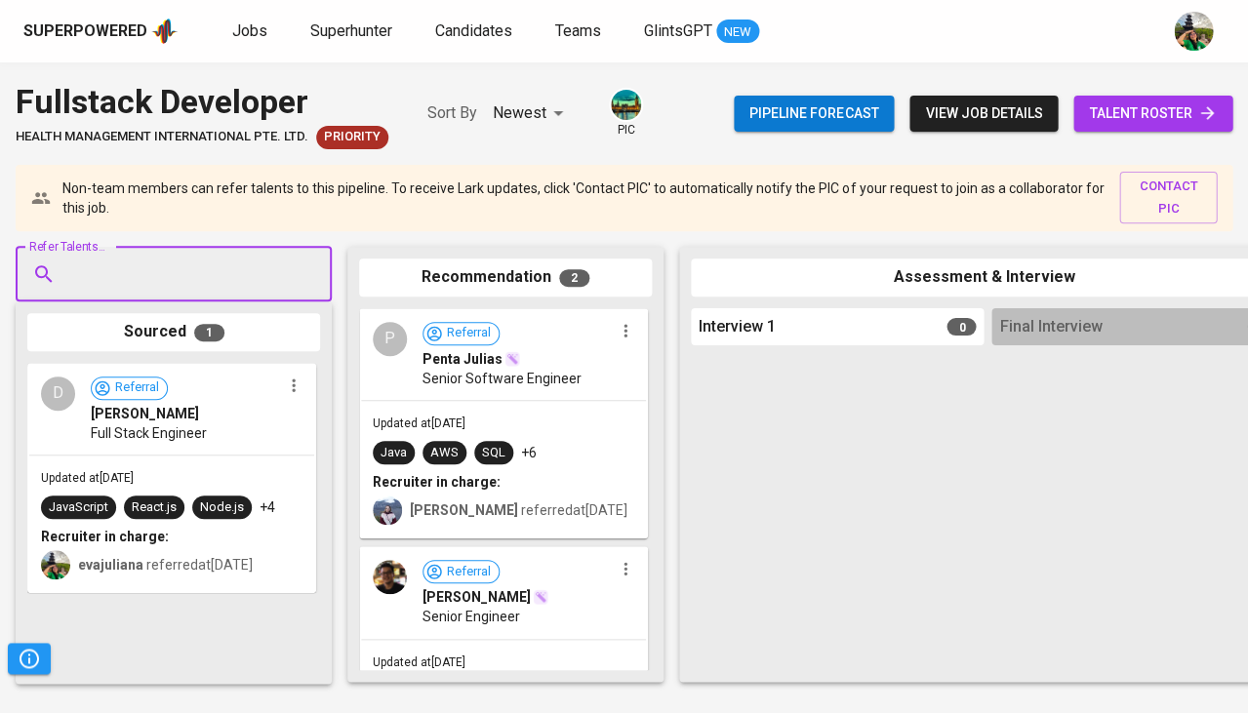
type input "v"
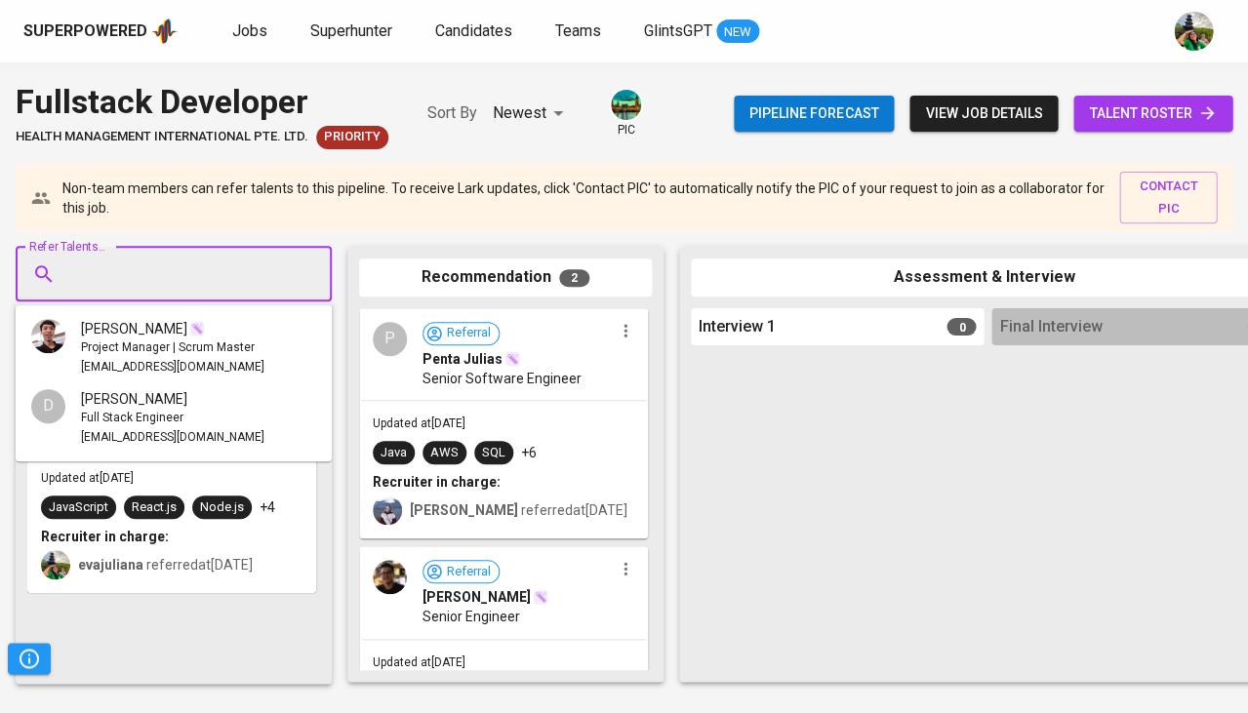
paste input "hertrix_24@yahoo.co.id"
type input "hertrix_24@yahoo.co.id"
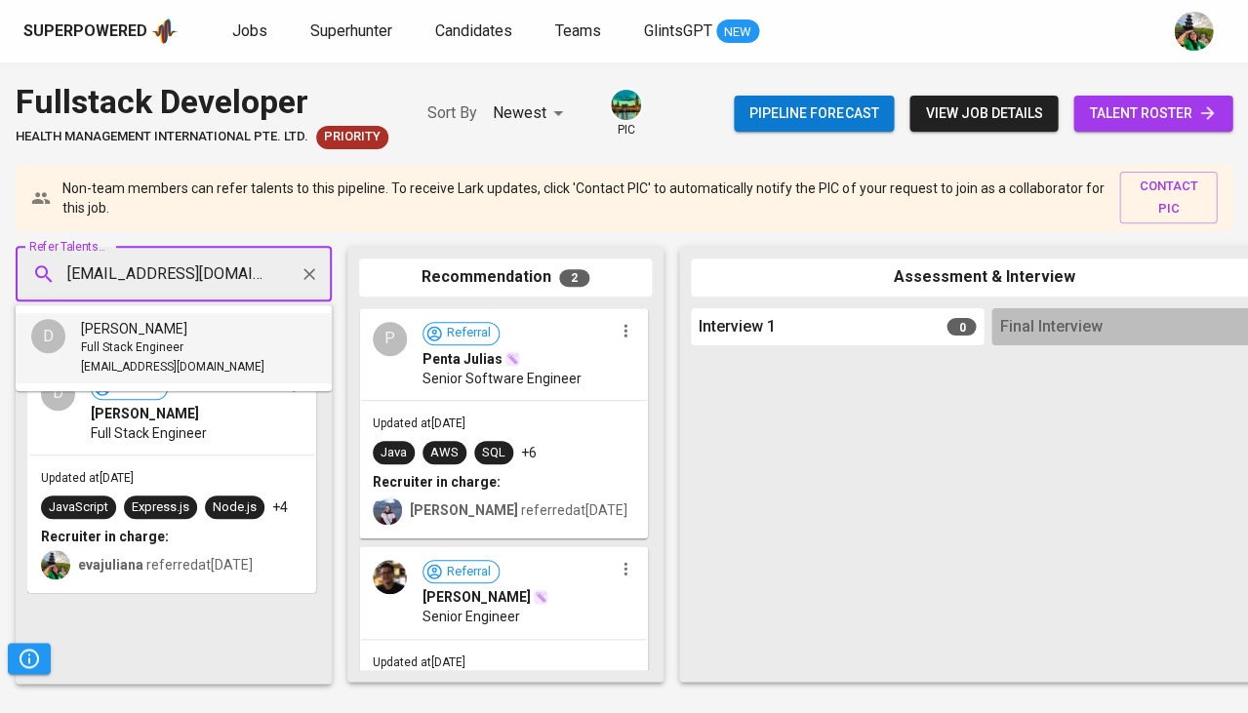
click at [182, 370] on span "hertrix_24@yahoo.co.id" at bounding box center [172, 368] width 183 height 20
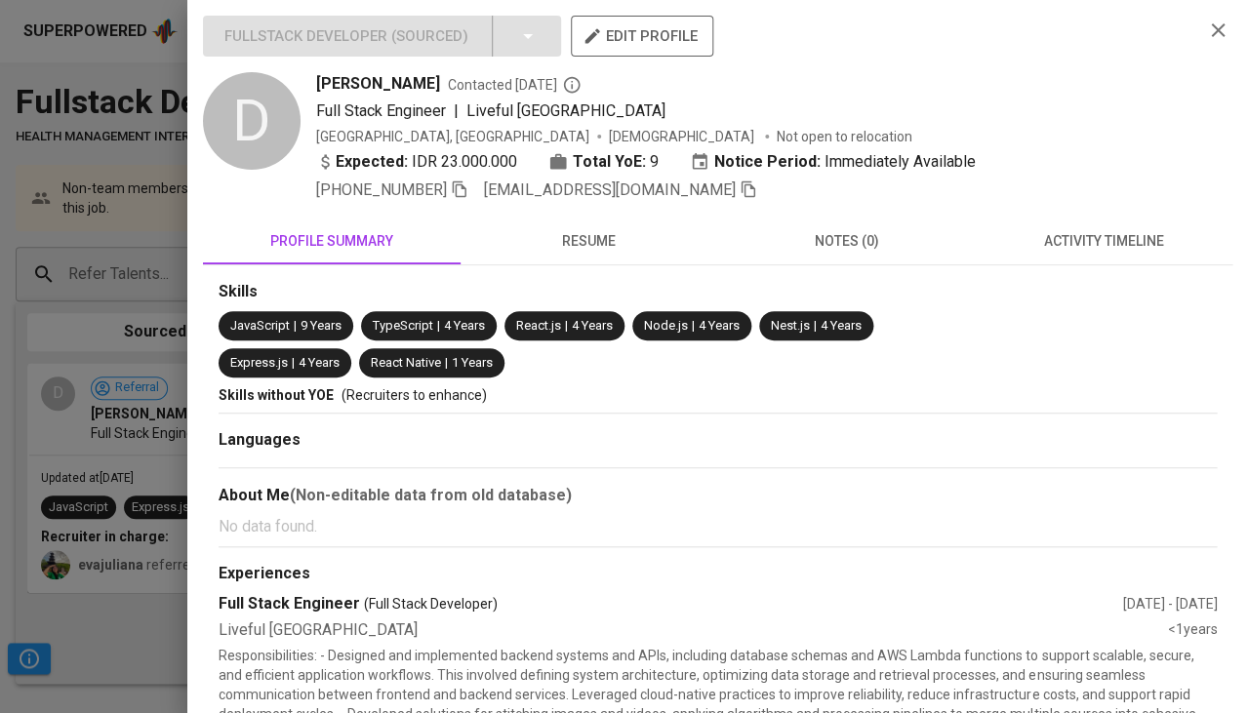
click at [115, 258] on div at bounding box center [624, 356] width 1248 height 713
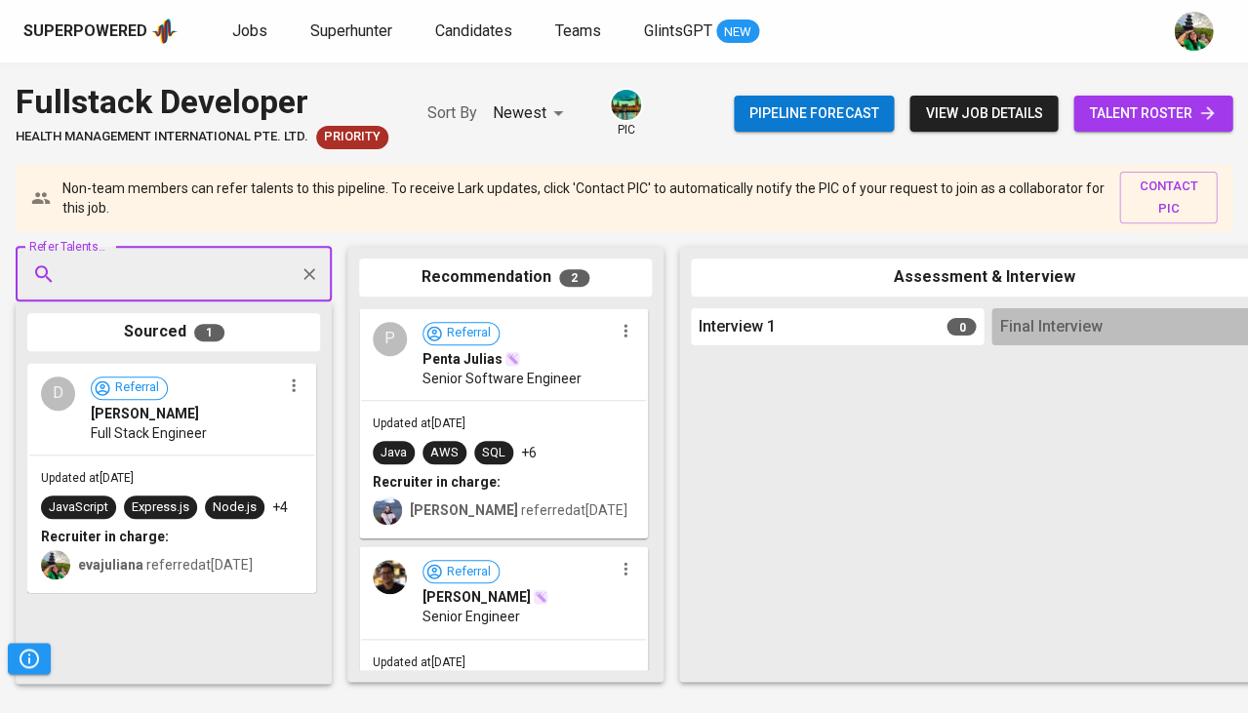
click at [101, 280] on input "Refer Talents..." at bounding box center [165, 274] width 205 height 37
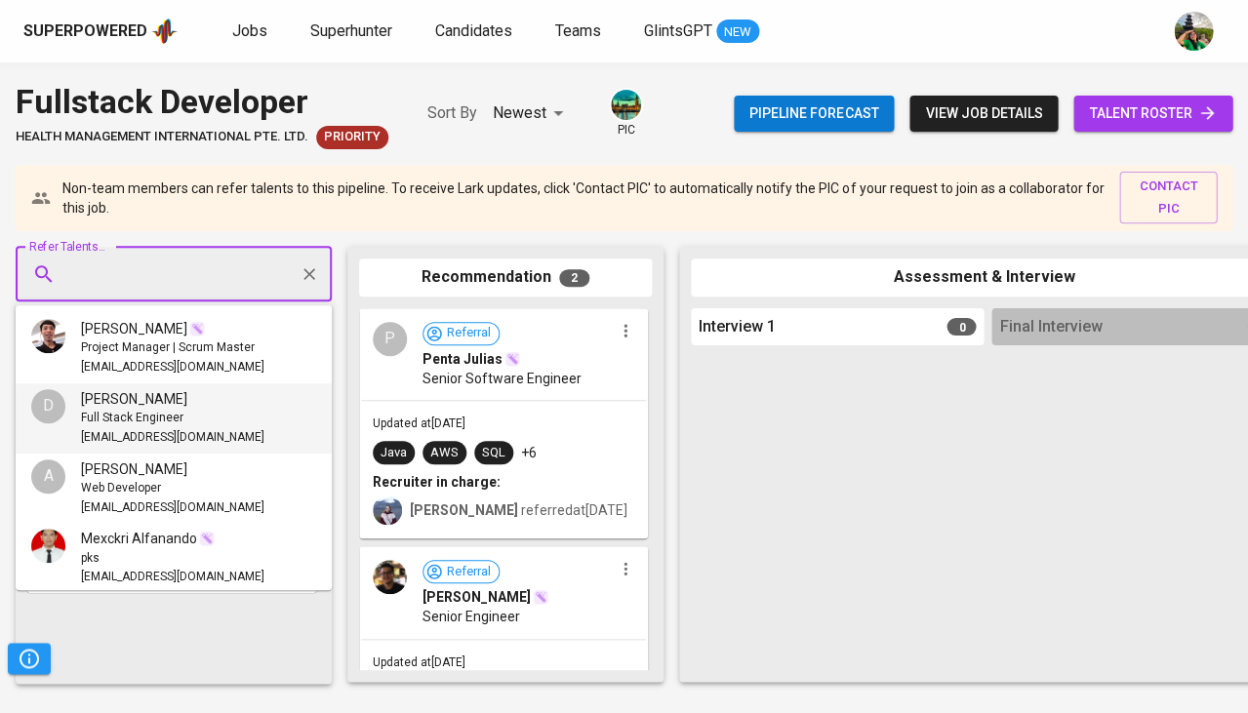
paste input "hertrix_24@yahoo.co.id"
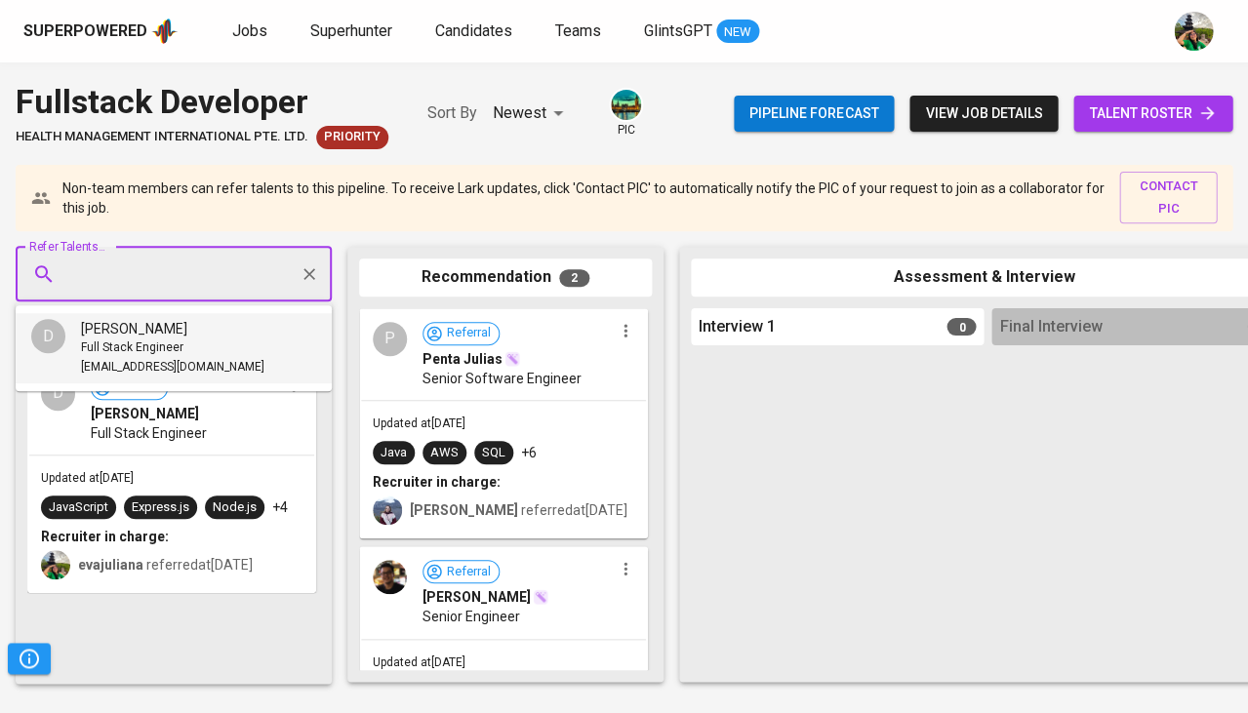
type input "hertrix_24@yahoo.co.id"
click at [190, 346] on div "Full Stack Engineer" at bounding box center [172, 349] width 183 height 20
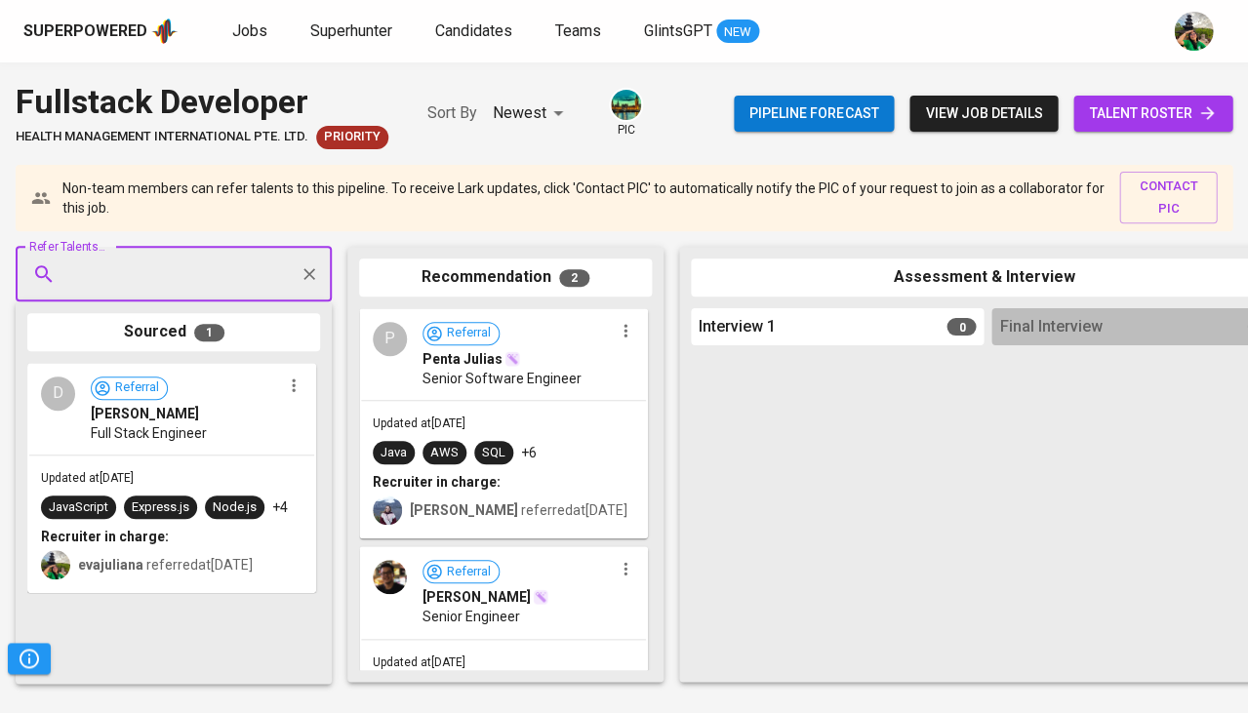
click at [260, 260] on input "Refer Talents..." at bounding box center [165, 274] width 205 height 37
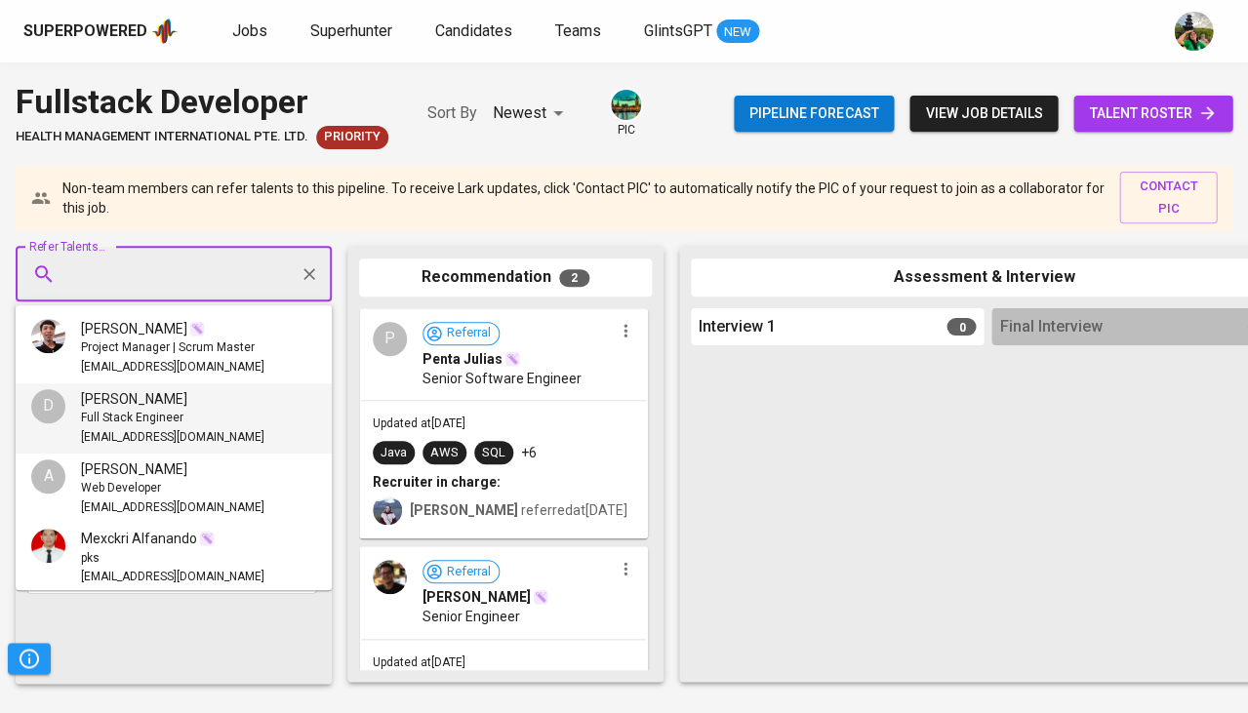
paste input "hertrix_24@yahoo.co.id"
type input "hertrix_24@yahoo.co.id"
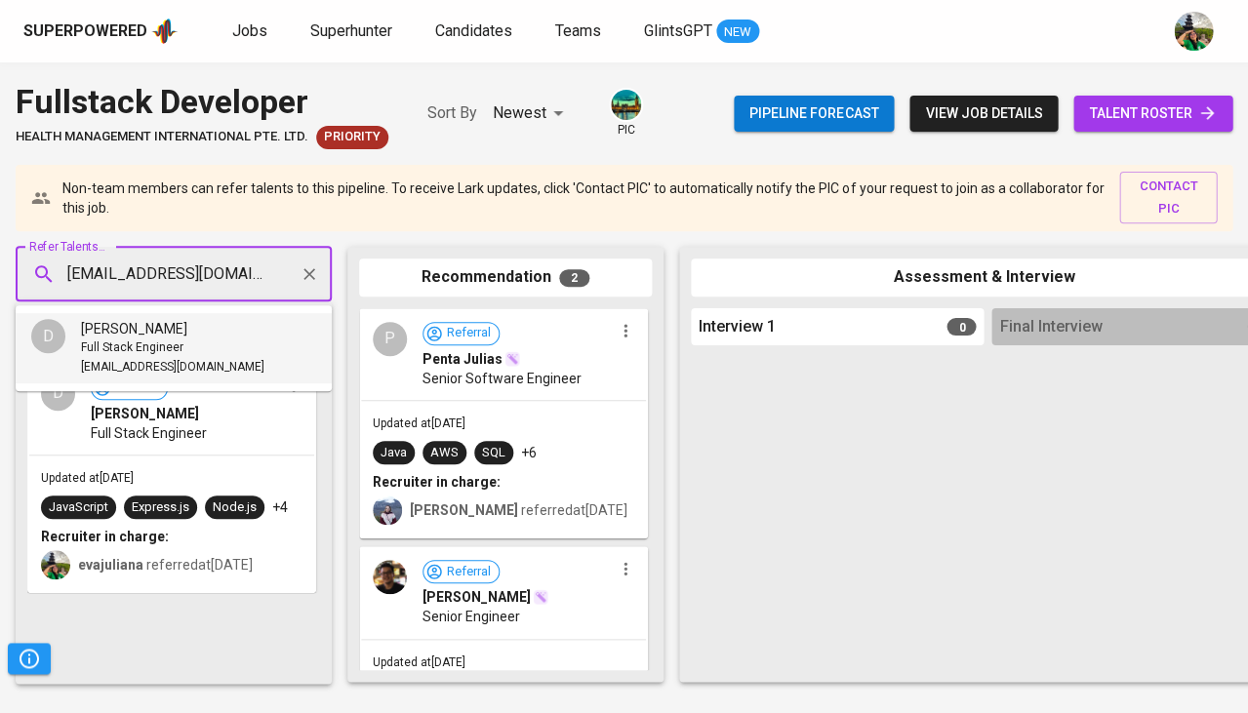
click at [166, 350] on span "Full Stack Engineer" at bounding box center [132, 349] width 102 height 20
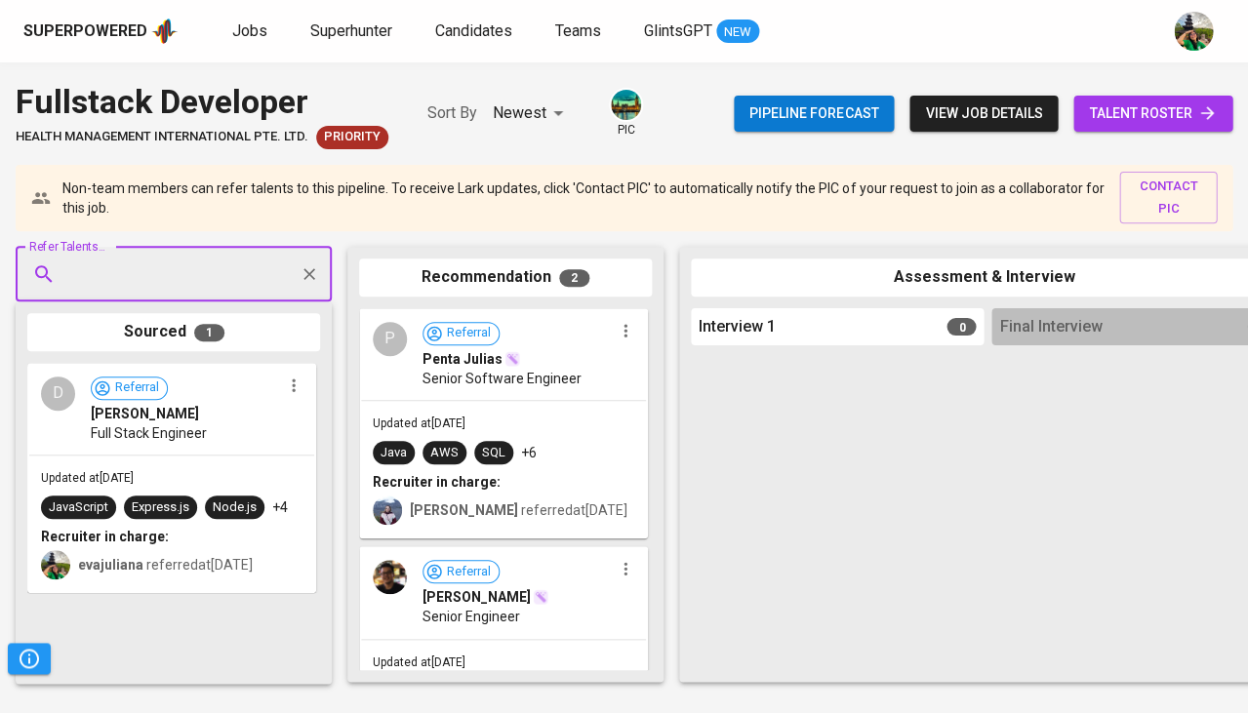
click at [1162, 103] on span "talent roster" at bounding box center [1153, 113] width 128 height 24
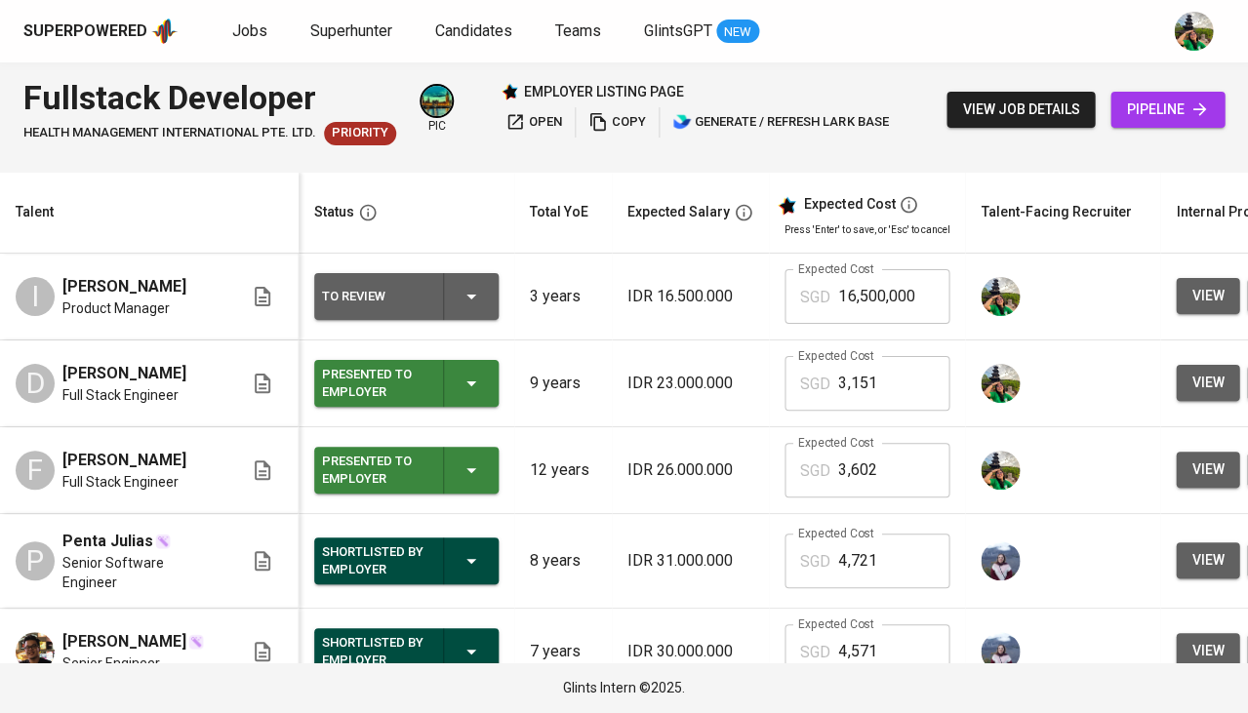
click at [1176, 481] on button "view" at bounding box center [1207, 470] width 63 height 36
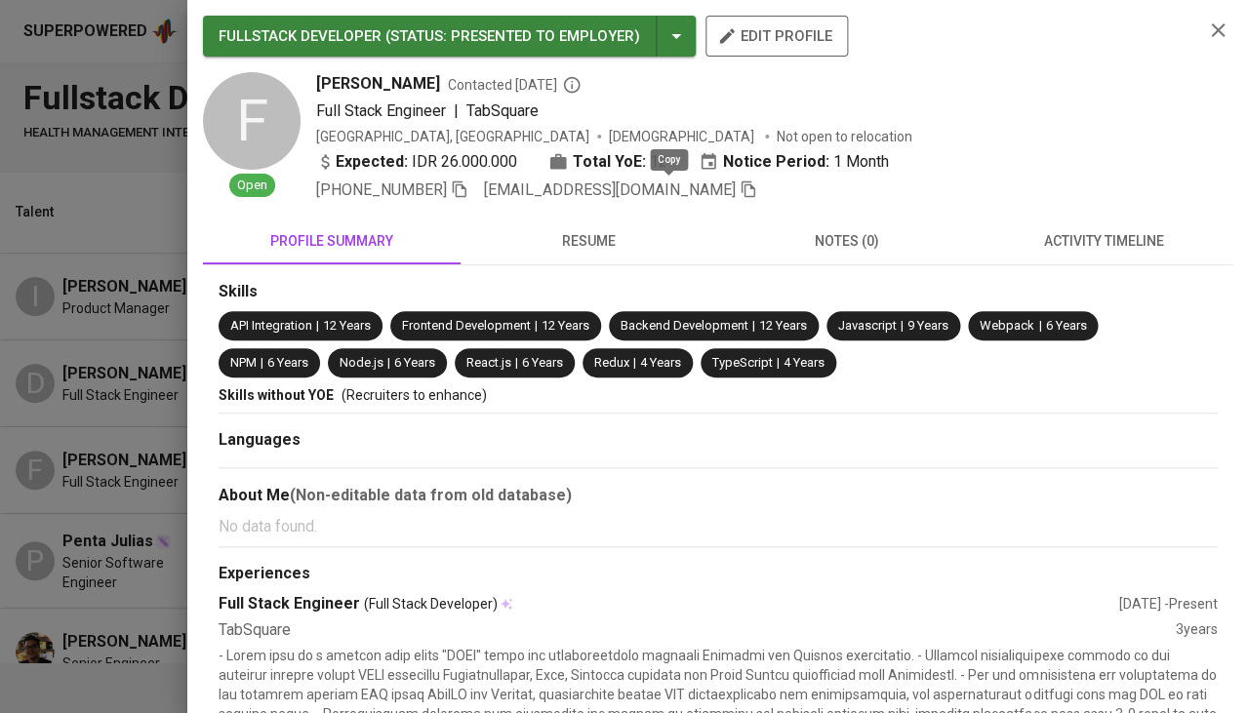
click at [742, 189] on icon "button" at bounding box center [749, 190] width 14 height 17
click at [1219, 29] on icon "button" at bounding box center [1218, 30] width 14 height 14
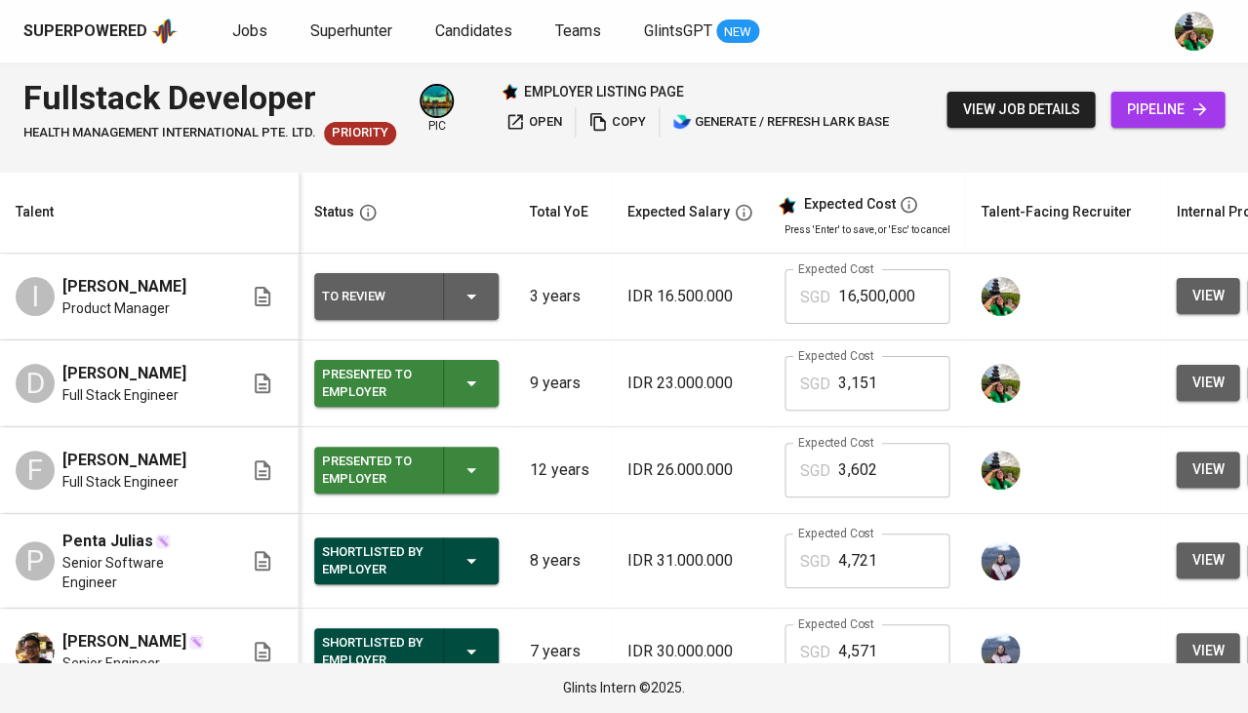
click at [1176, 113] on span "pipeline" at bounding box center [1167, 110] width 83 height 24
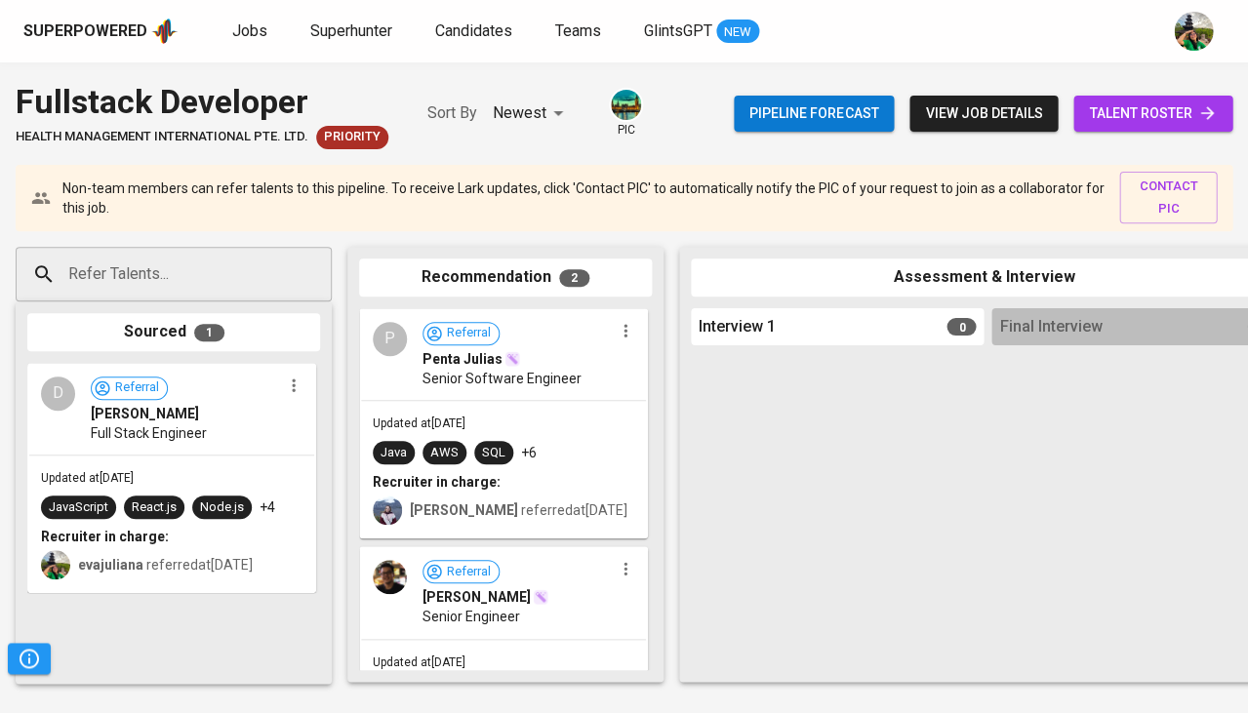
click at [230, 266] on input "Refer Talents..." at bounding box center [165, 274] width 205 height 37
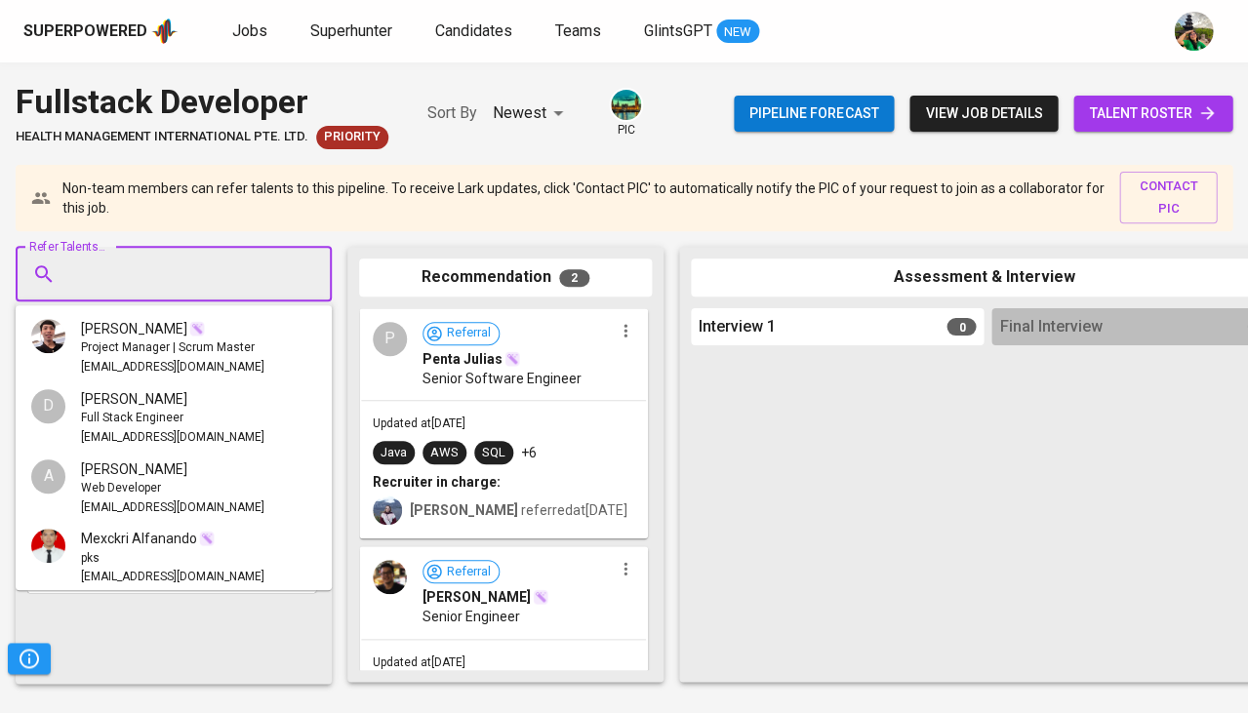
paste input "frendytrojan@gmail.com"
type input "frendytrojan@gmail.com"
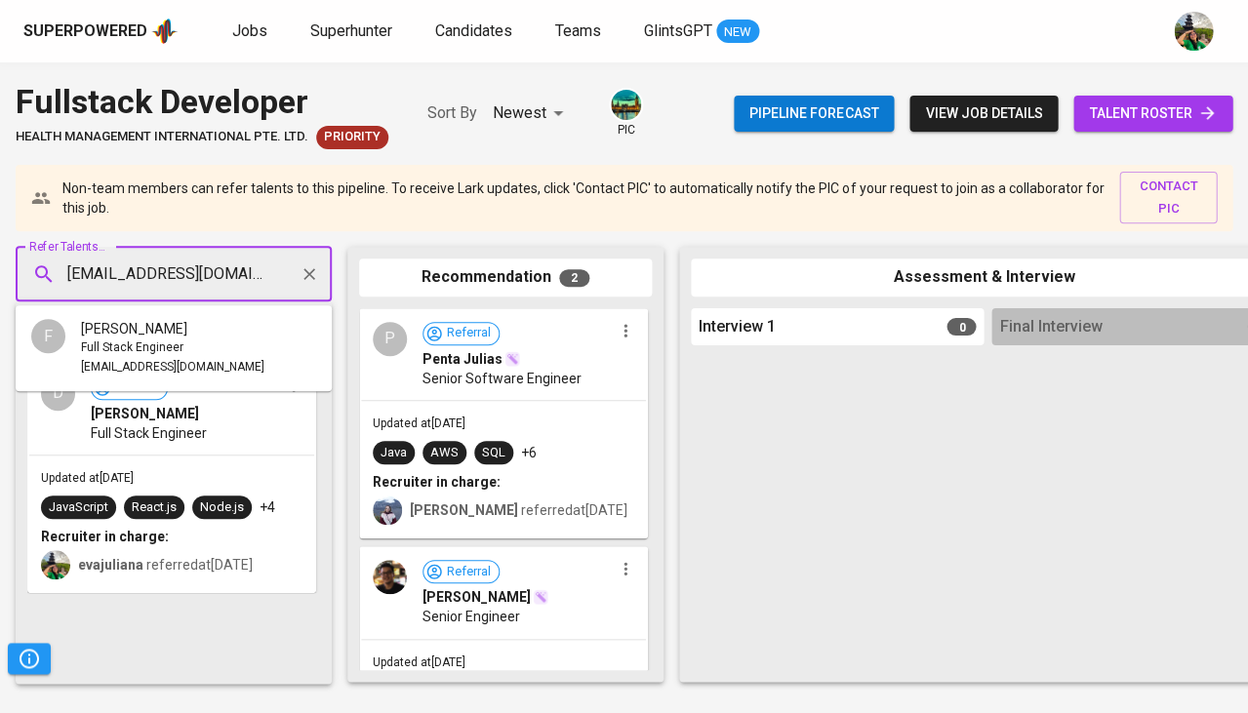
click at [183, 327] on div "Frendy Lee" at bounding box center [172, 329] width 183 height 20
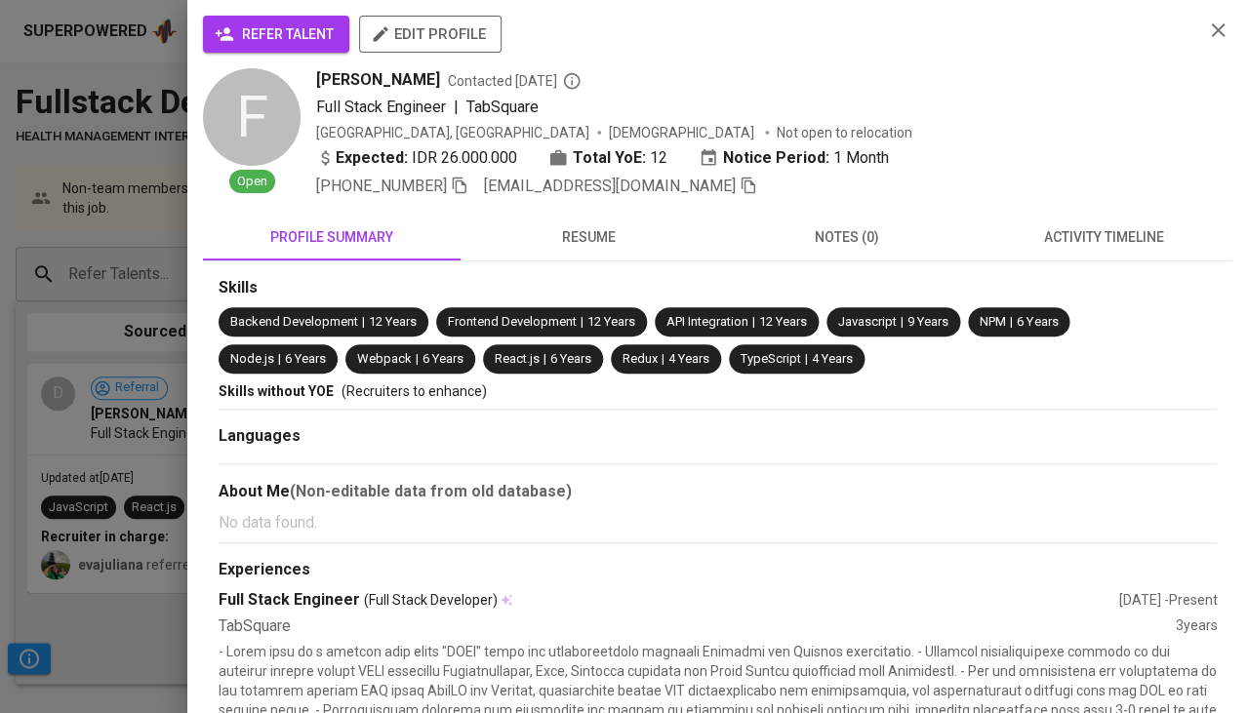
click at [272, 32] on span "refer talent" at bounding box center [276, 34] width 115 height 24
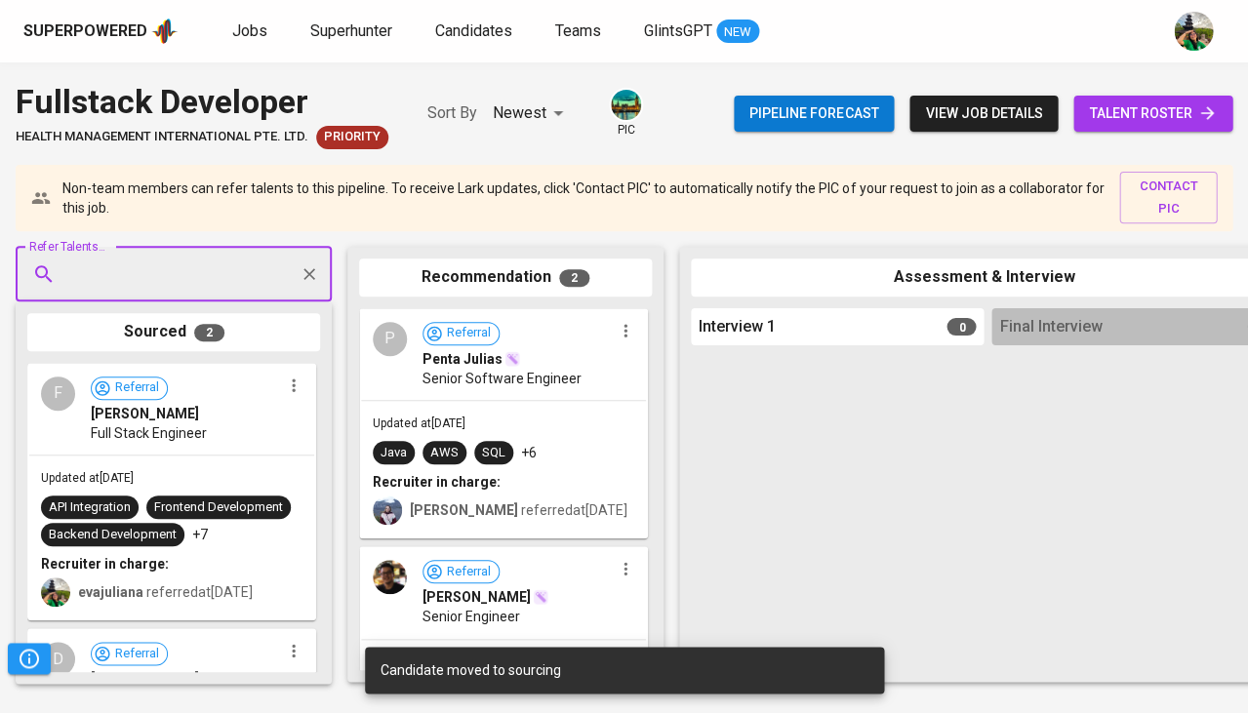
click at [1136, 117] on span "talent roster" at bounding box center [1153, 113] width 128 height 24
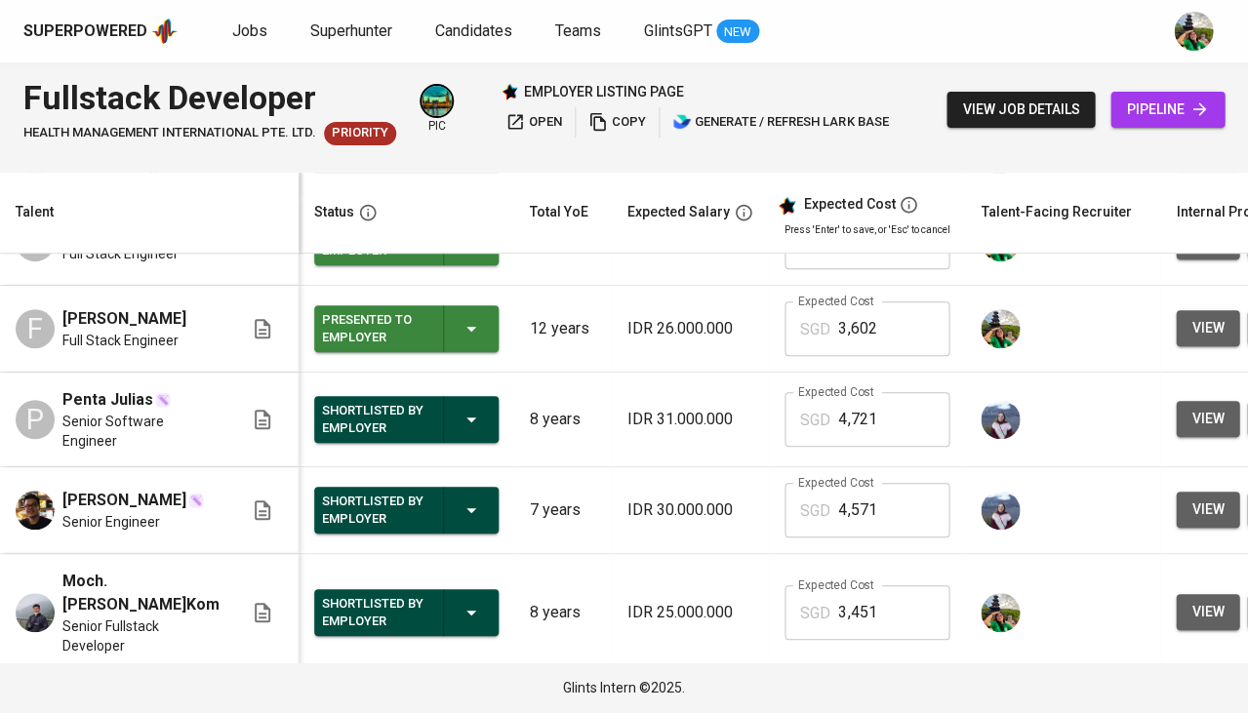
scroll to position [141, 0]
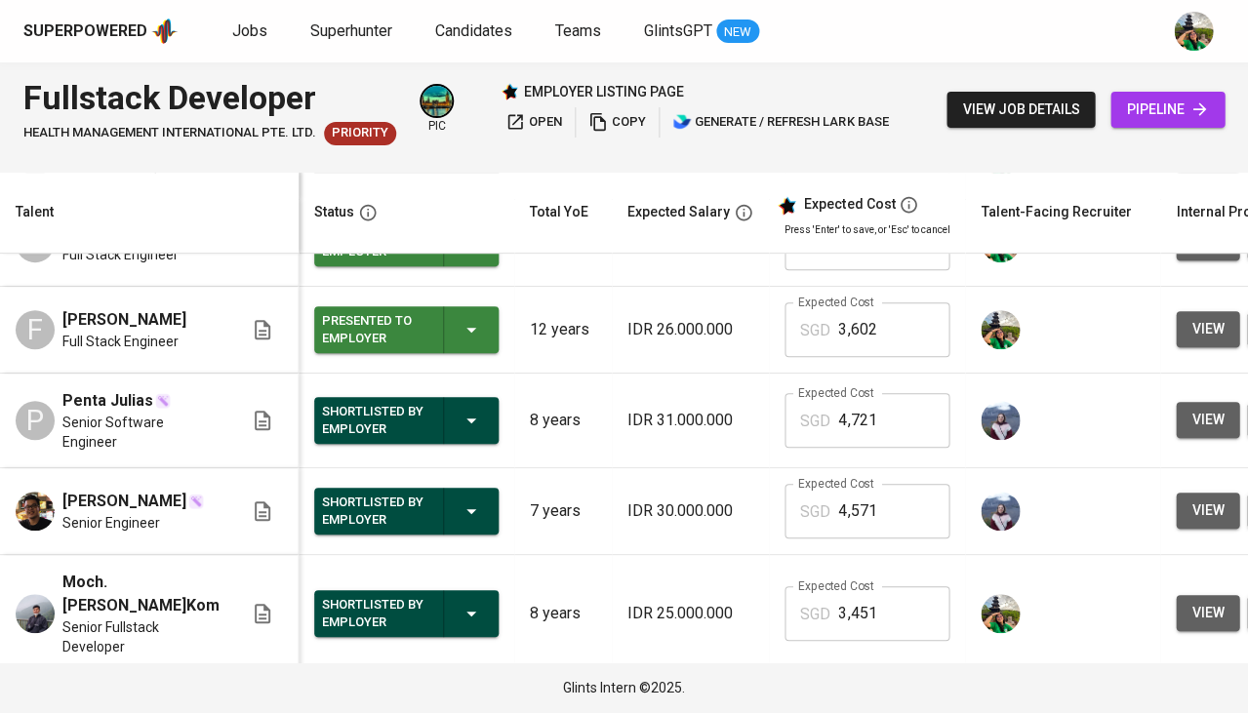
click at [1192, 601] on span "view" at bounding box center [1208, 613] width 32 height 24
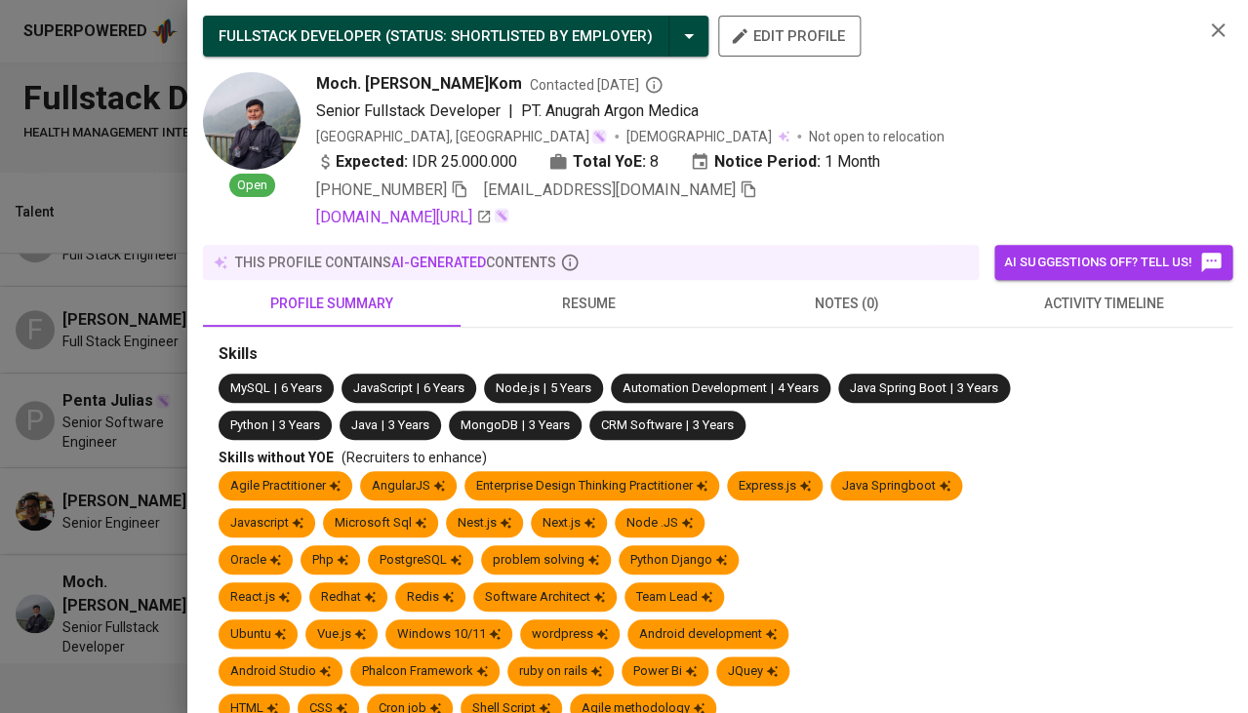
click at [740, 190] on icon "button" at bounding box center [749, 190] width 18 height 18
click at [1216, 24] on icon "button" at bounding box center [1217, 30] width 23 height 23
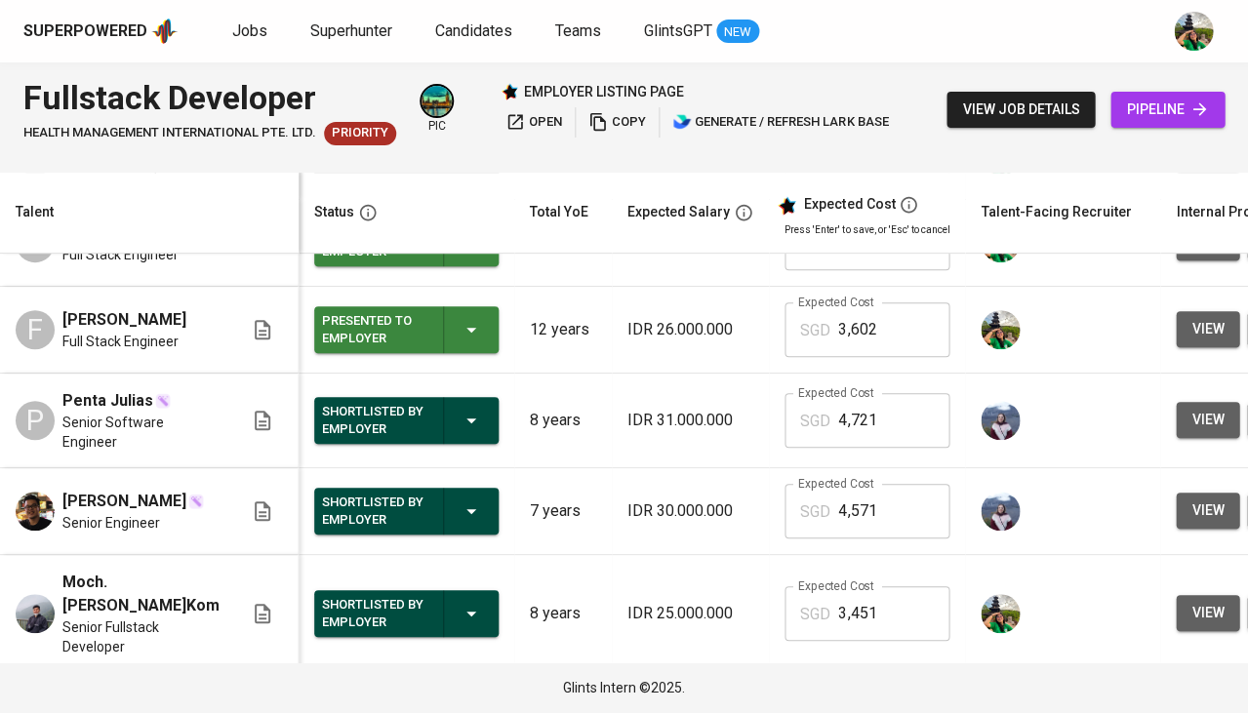
click at [1132, 112] on span "pipeline" at bounding box center [1167, 110] width 83 height 24
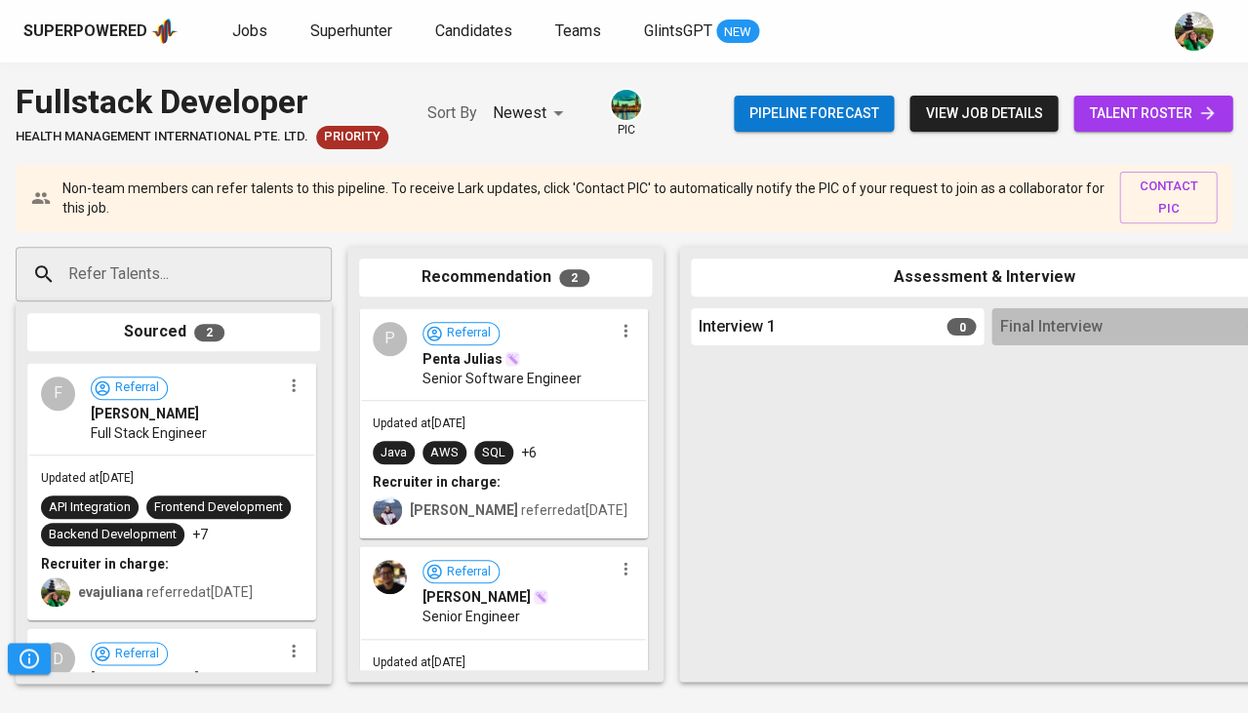
click at [221, 277] on input "Refer Talents..." at bounding box center [165, 274] width 205 height 37
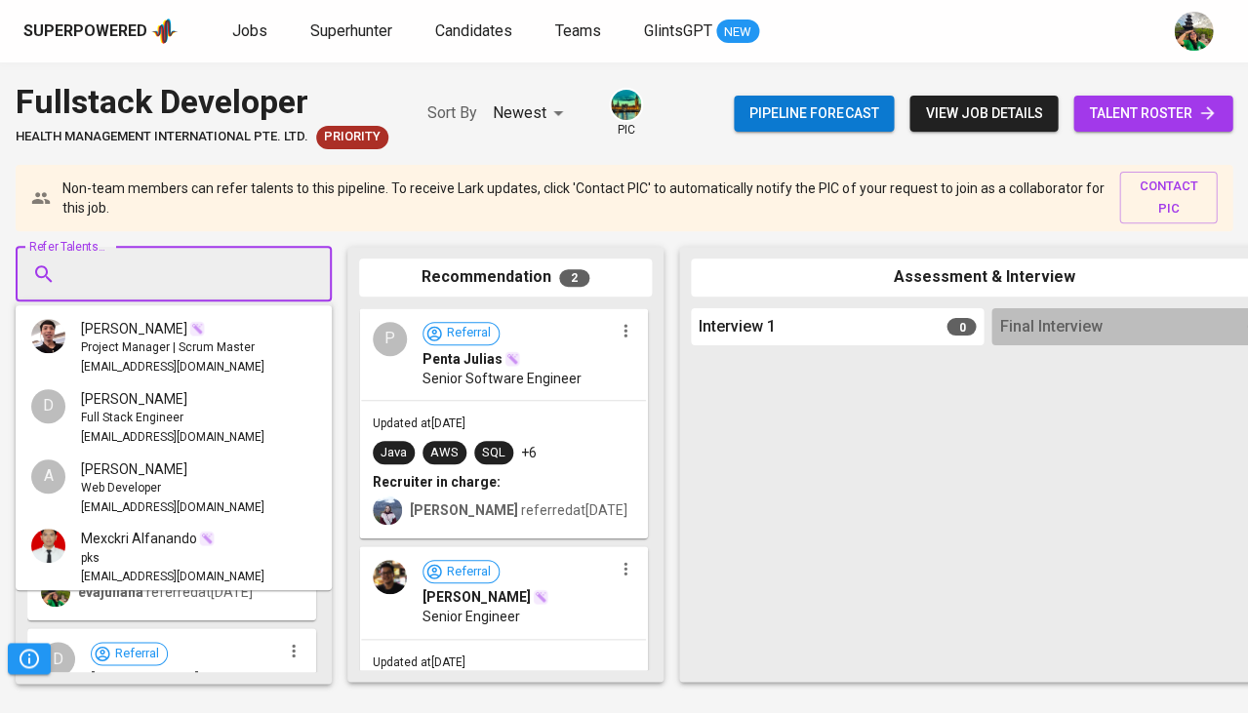
paste input "faisalrasid@gmail.com"
type input "faisalrasid@gmail.com"
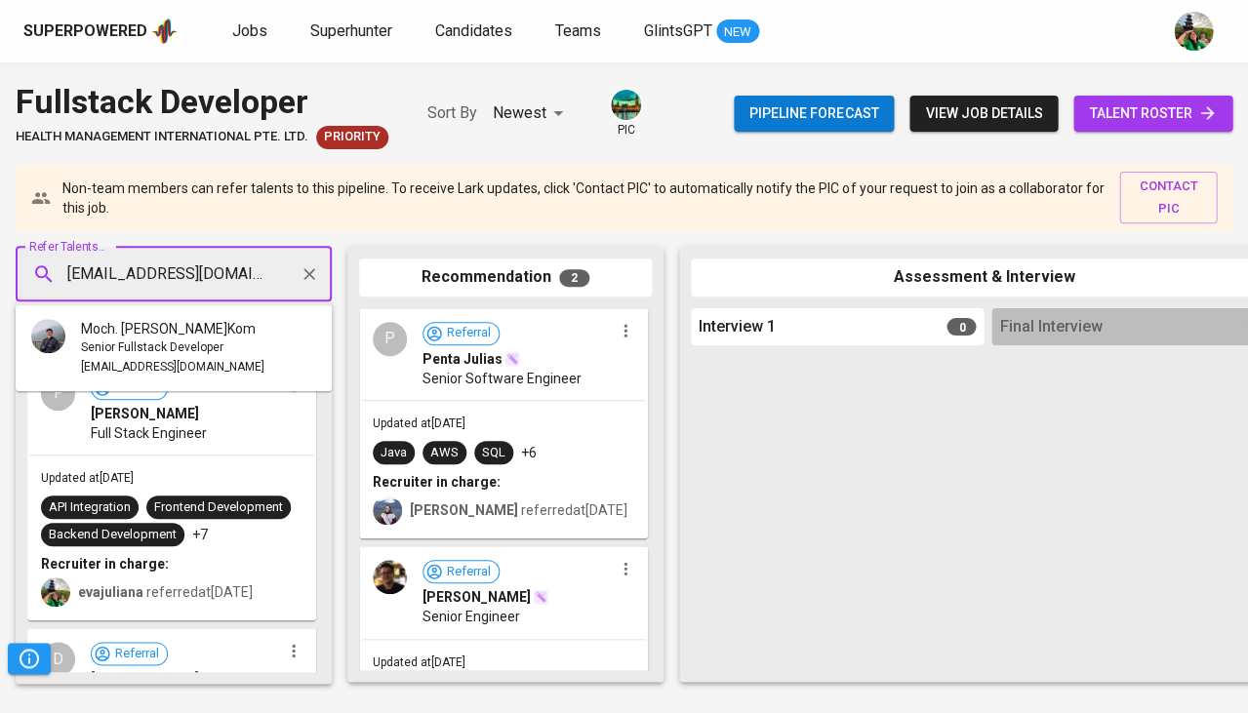
click at [172, 347] on span "Senior Fullstack Developer" at bounding box center [152, 349] width 142 height 20
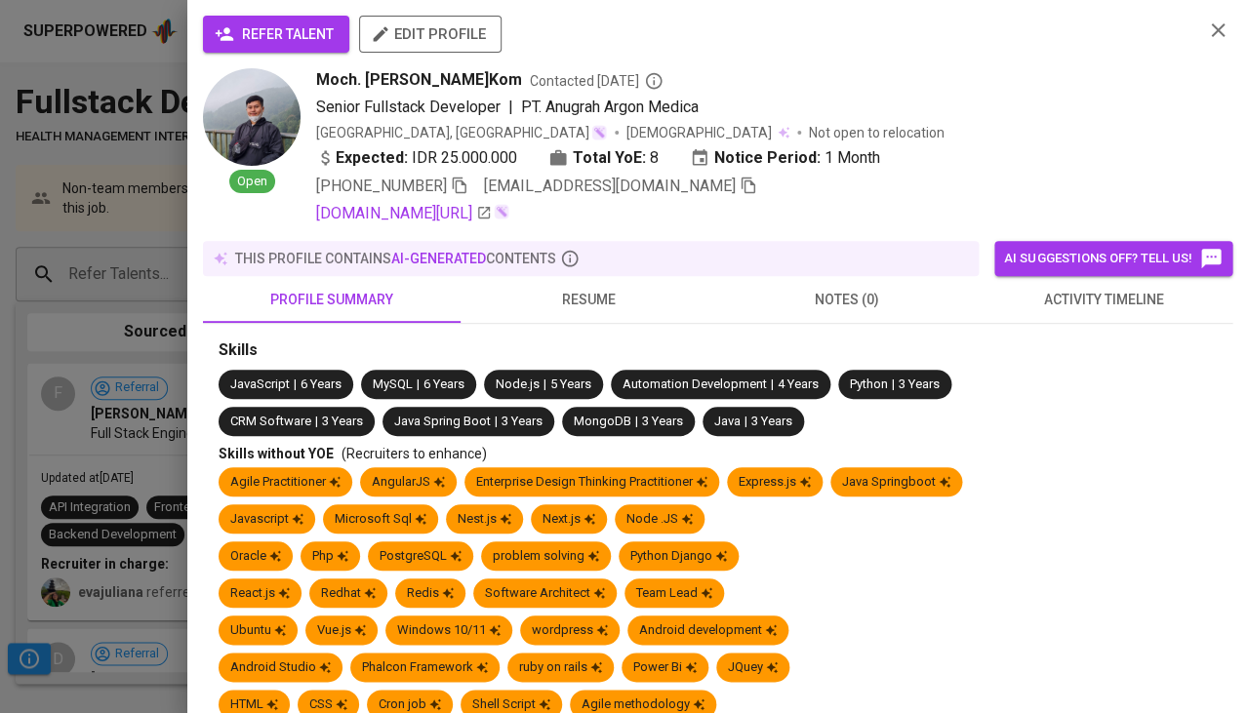
click at [307, 22] on span "refer talent" at bounding box center [276, 34] width 115 height 24
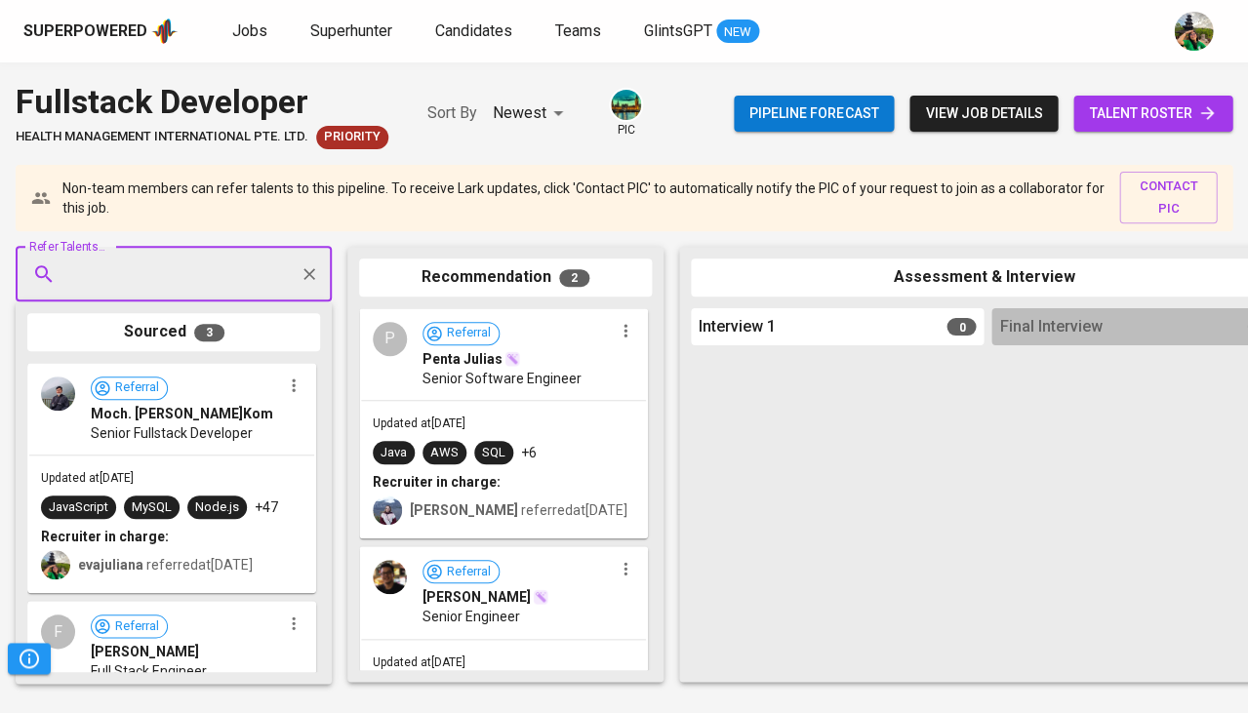
scroll to position [103, 0]
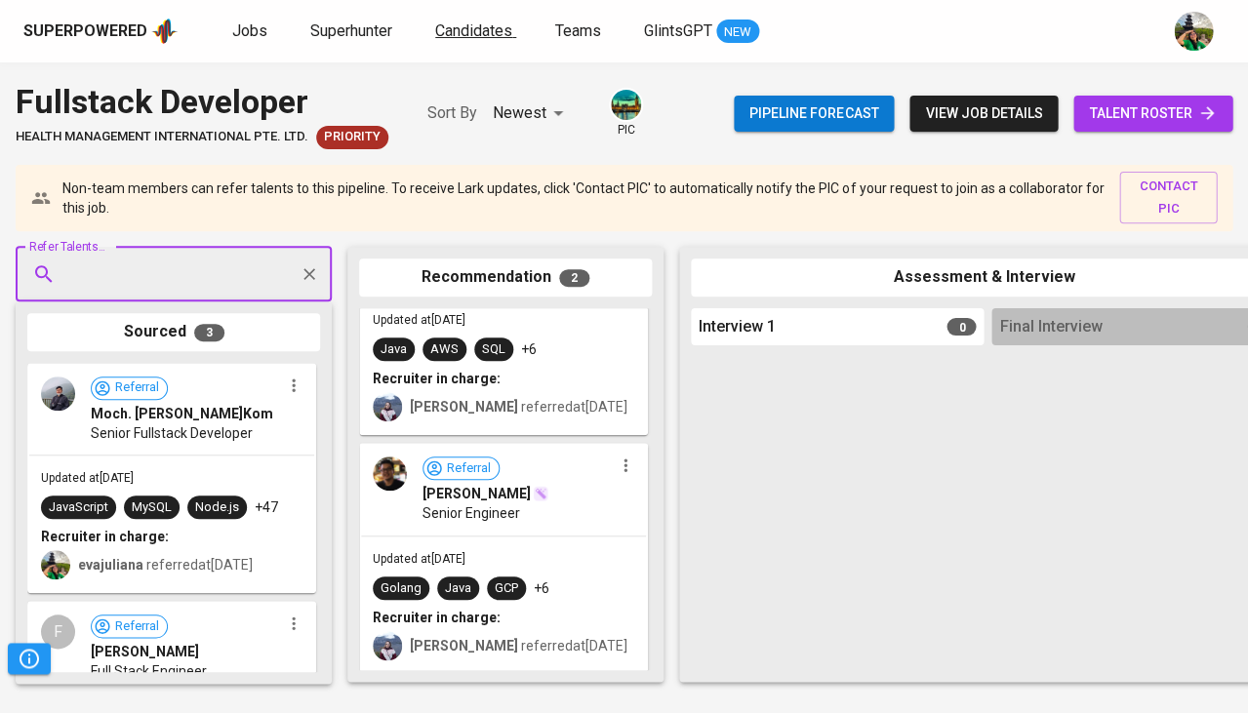
click at [482, 37] on span "Candidates" at bounding box center [473, 30] width 77 height 19
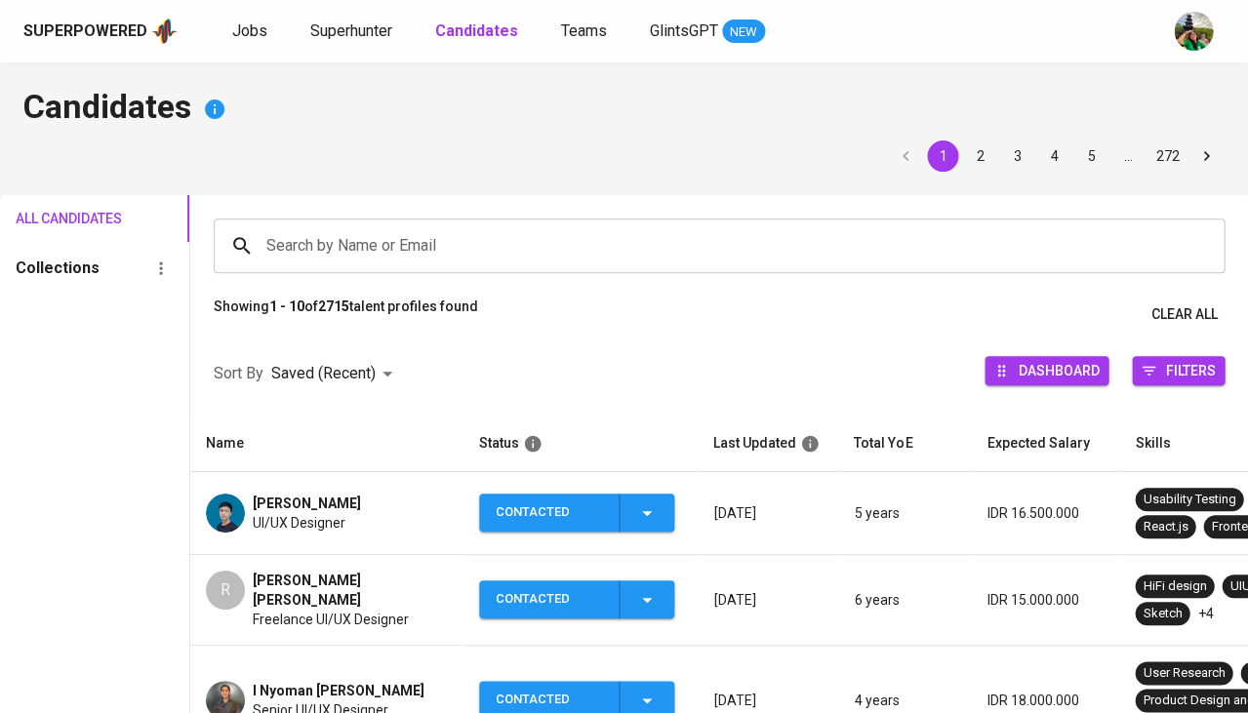
click at [414, 252] on input "Search by Name or Email" at bounding box center [724, 245] width 925 height 37
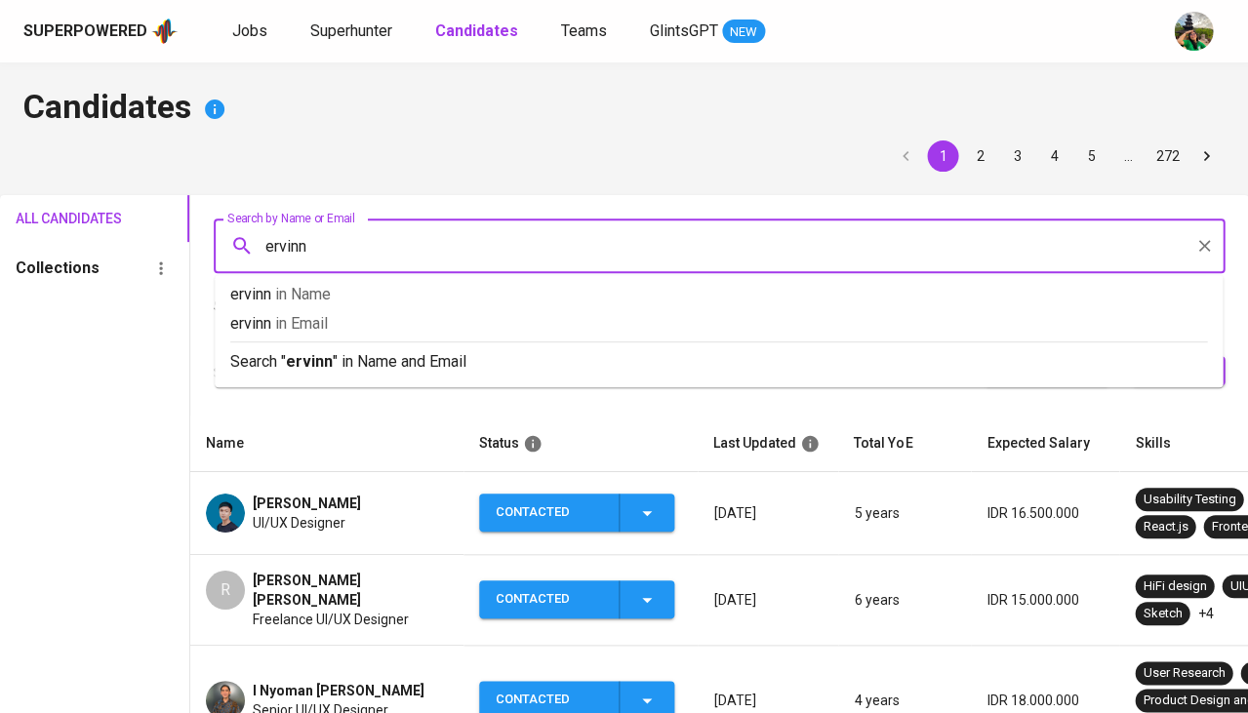
type input "ervinna"
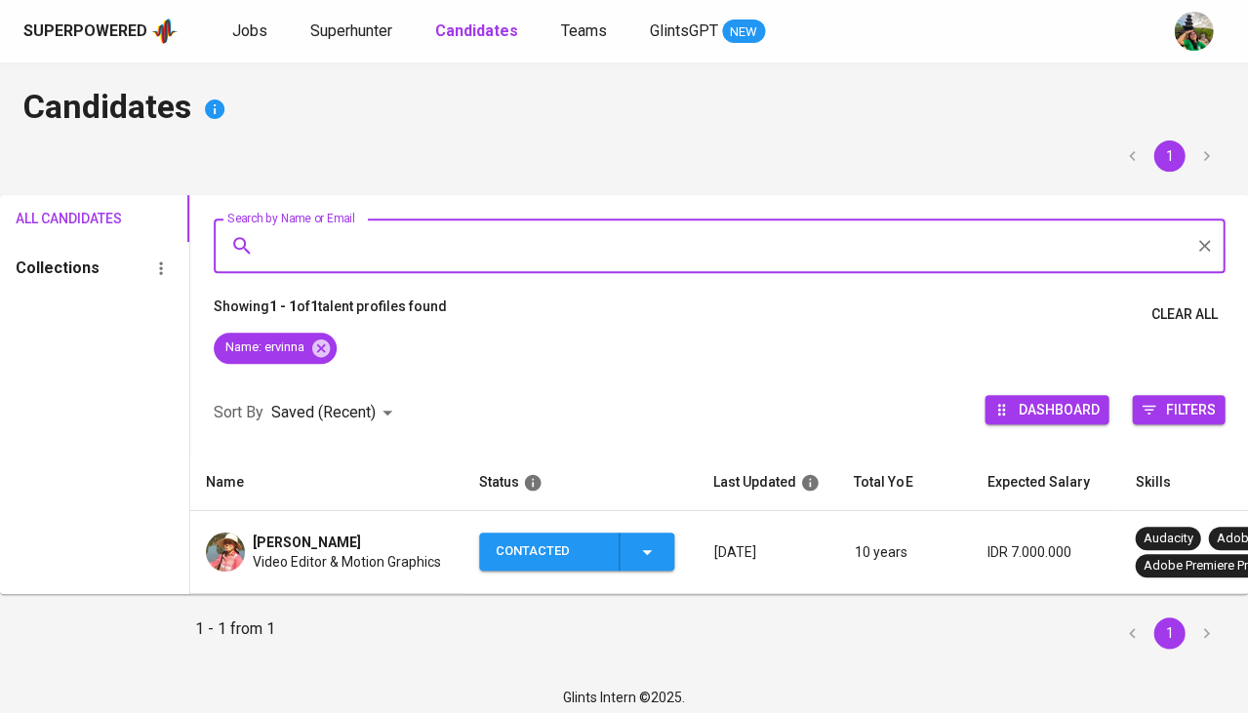
click at [304, 545] on span "Ervinna Cahyadi" at bounding box center [307, 543] width 108 height 20
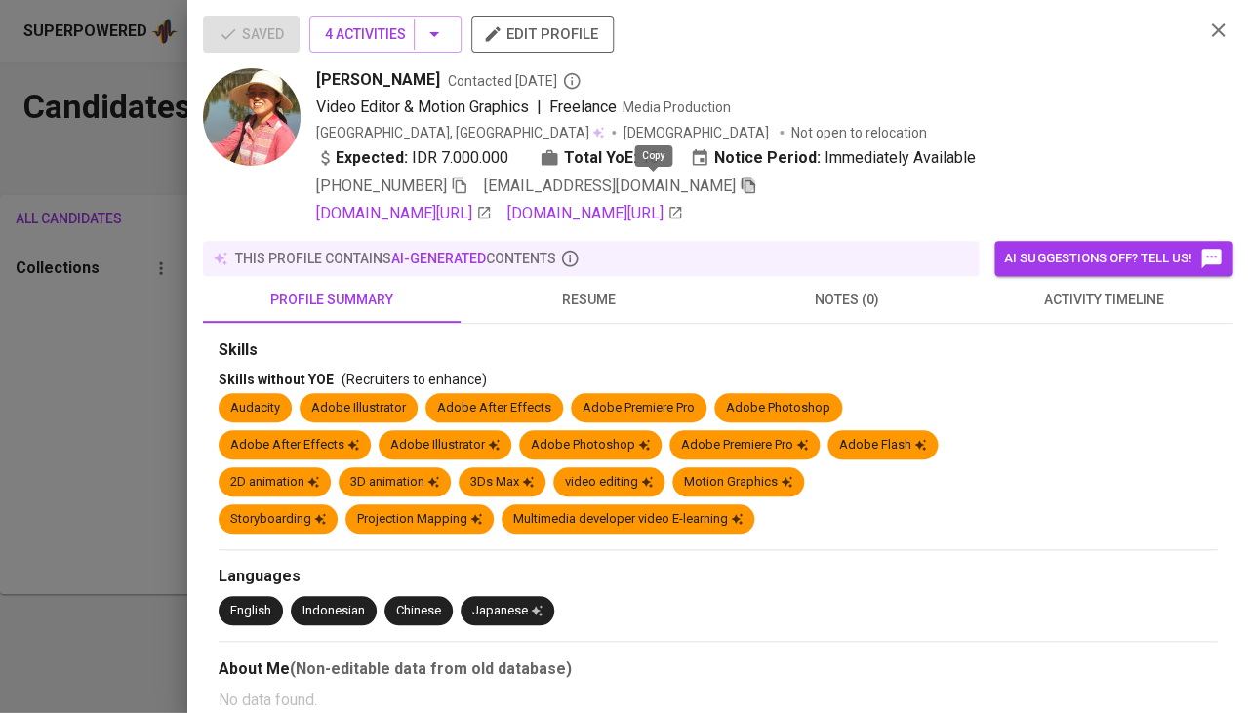
click at [740, 182] on icon "button" at bounding box center [749, 186] width 18 height 18
